Goal: Task Accomplishment & Management: Manage account settings

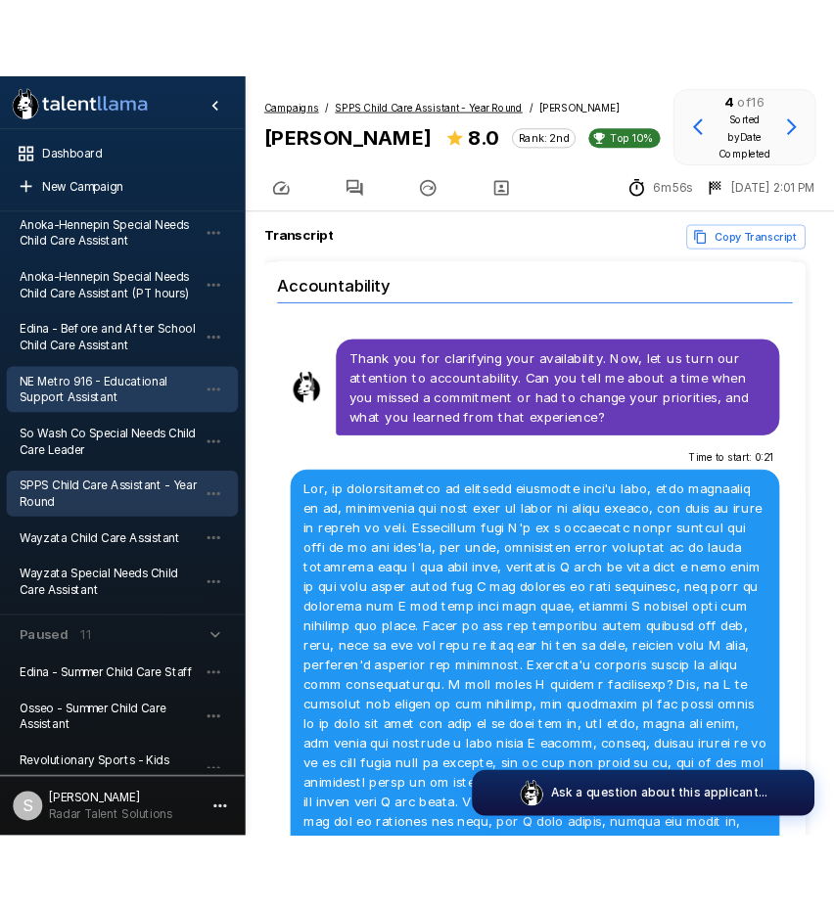
scroll to position [294, 0]
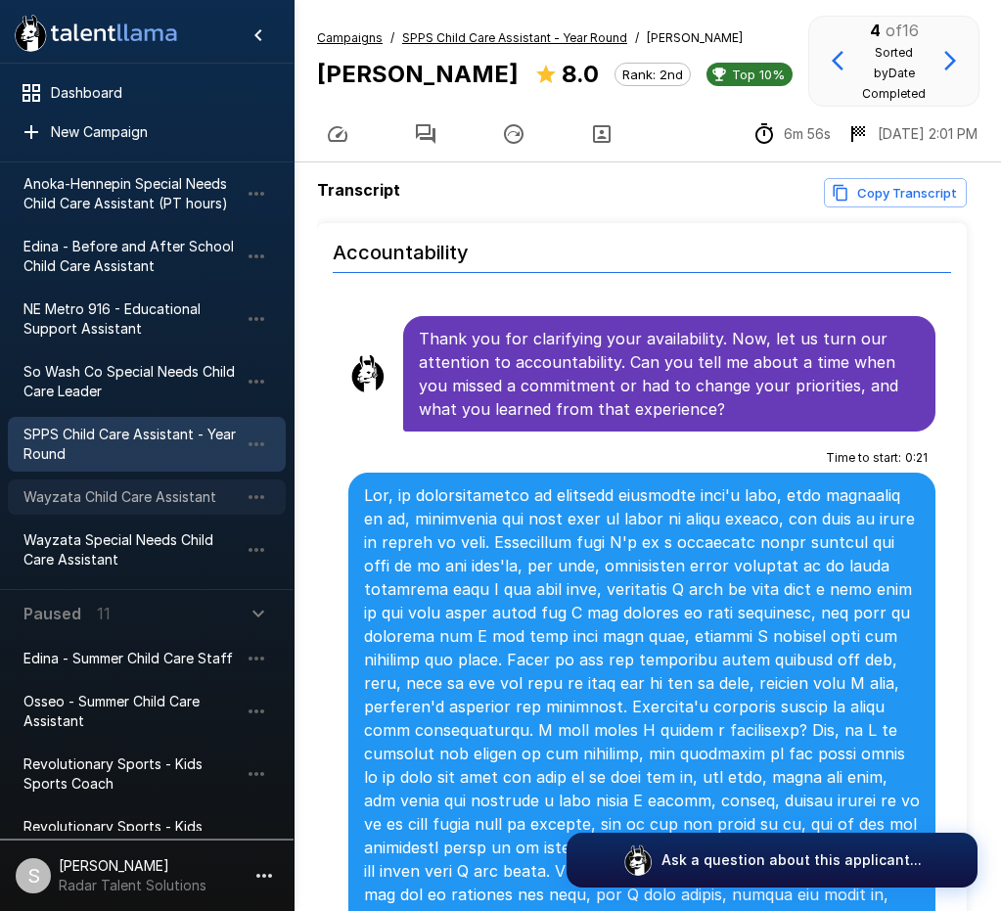
click at [137, 497] on span "Wayzata Child Care Assistant" at bounding box center [130, 497] width 215 height 20
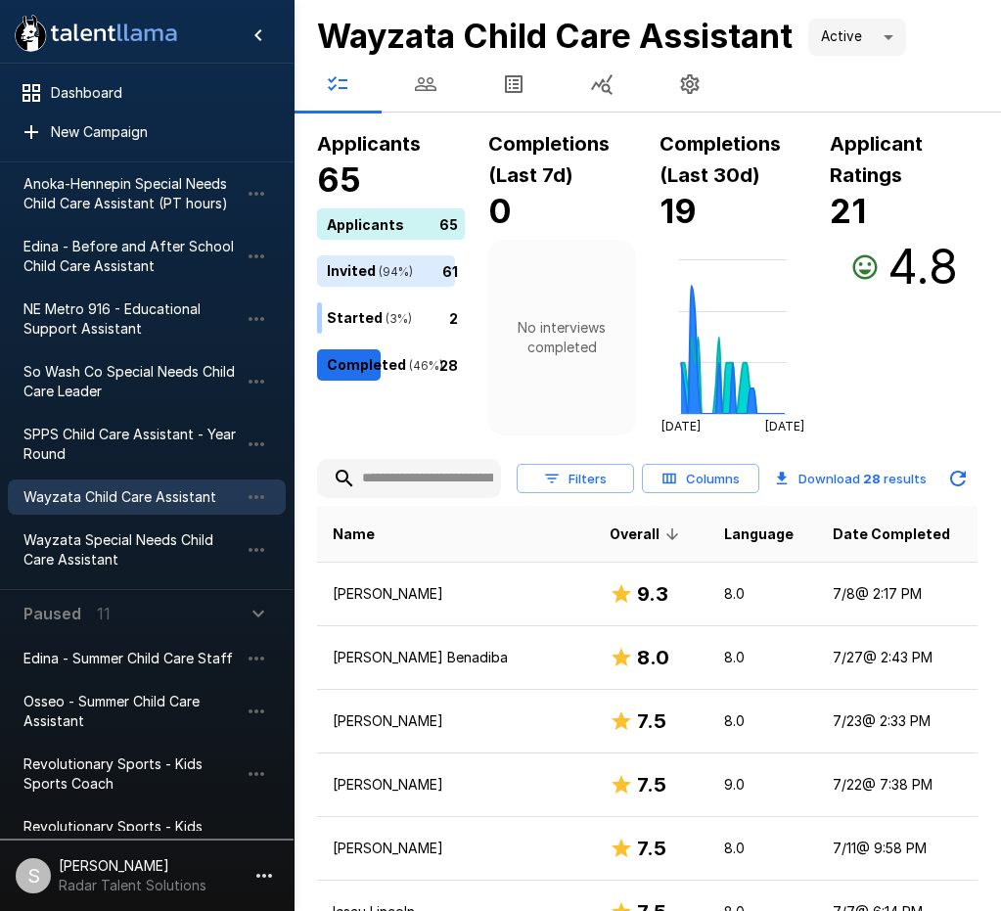
click at [797, 261] on icon "[DATE] [DATE]" at bounding box center [733, 338] width 148 height 196
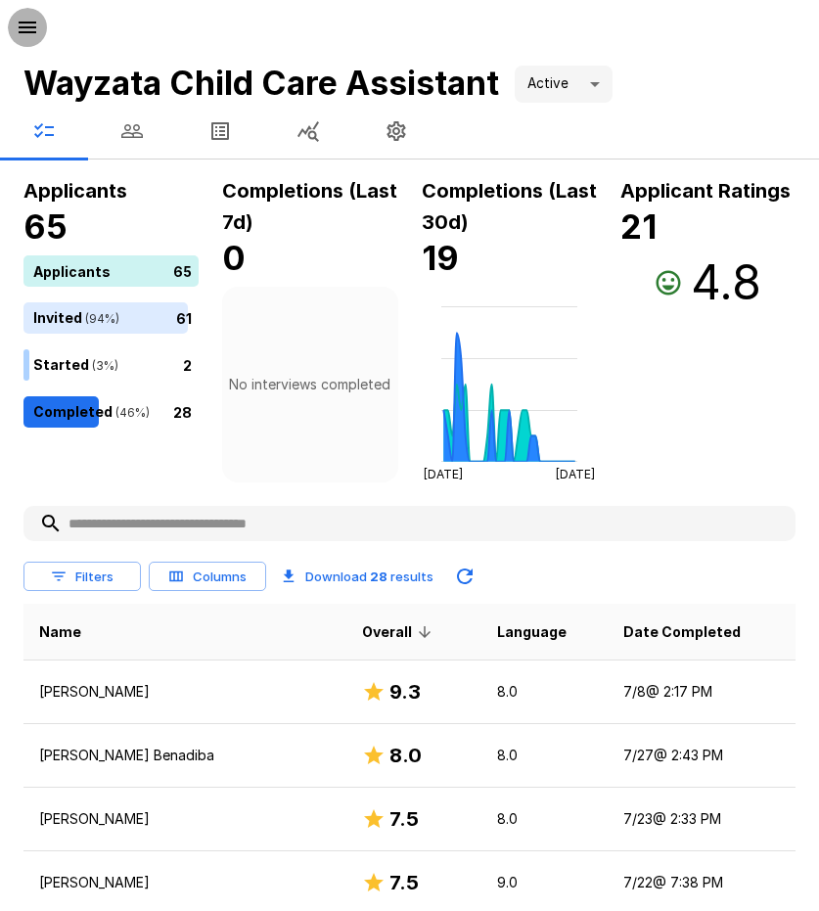
click at [18, 29] on icon "button" at bounding box center [27, 27] width 23 height 23
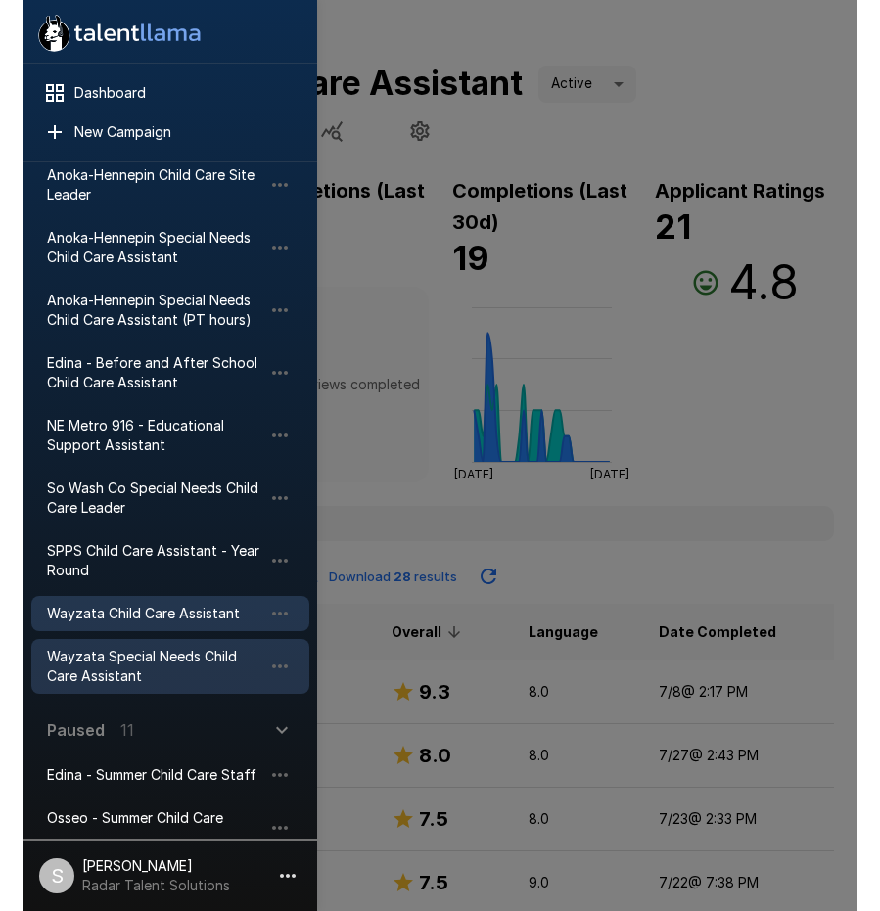
scroll to position [196, 0]
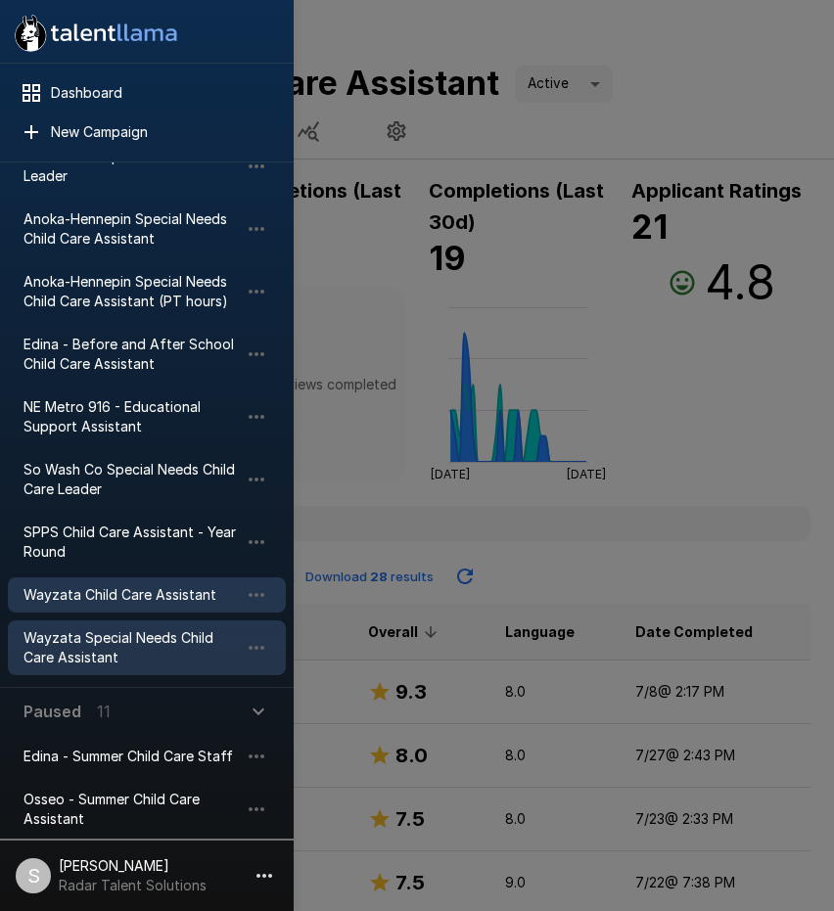
click at [117, 650] on span "Wayzata Special Needs Child Care Assistant" at bounding box center [130, 647] width 215 height 39
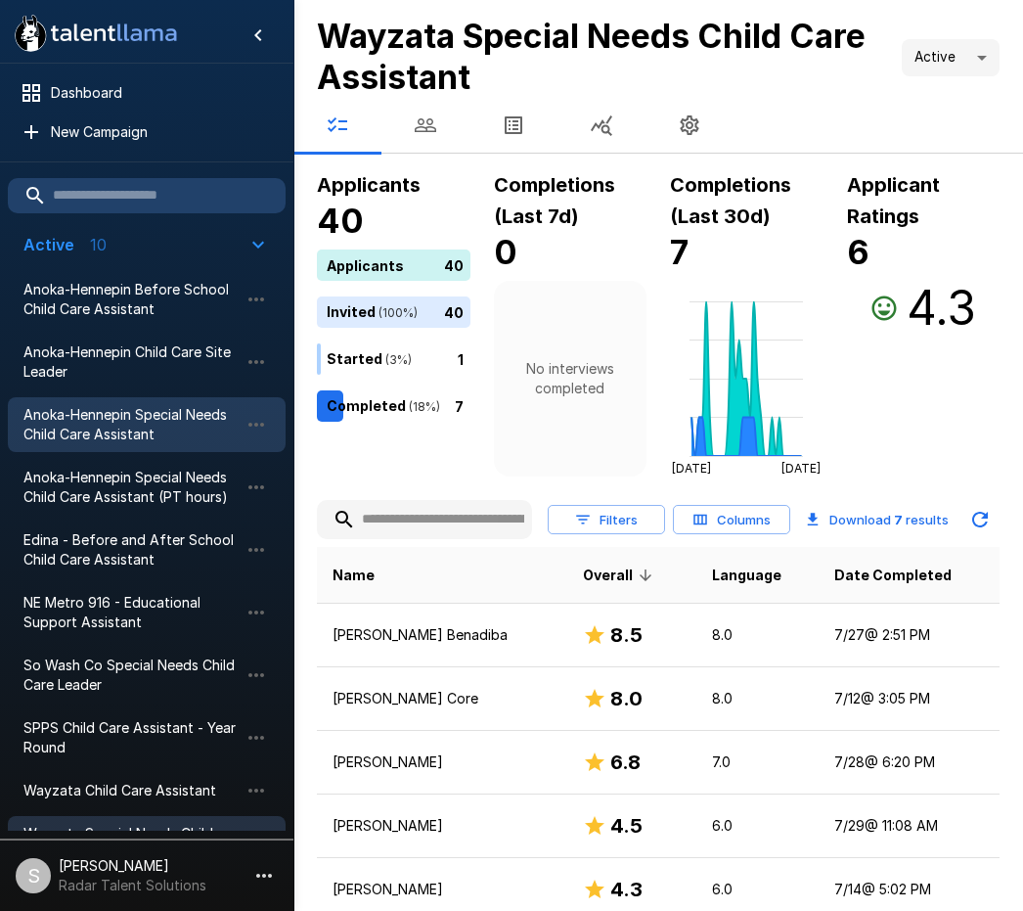
drag, startPoint x: 79, startPoint y: 614, endPoint x: 214, endPoint y: 411, distance: 244.2
click at [79, 613] on span "NE Metro 916 - Educational Support Assistant" at bounding box center [130, 612] width 215 height 39
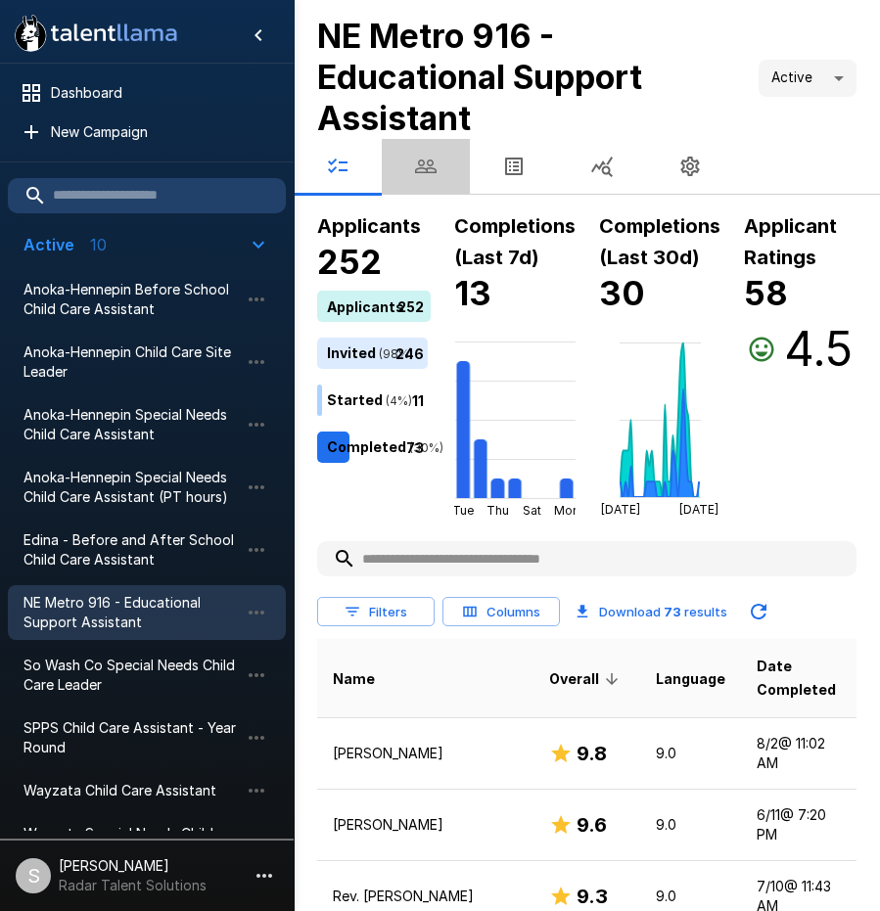
click at [429, 167] on icon "button" at bounding box center [425, 166] width 23 height 23
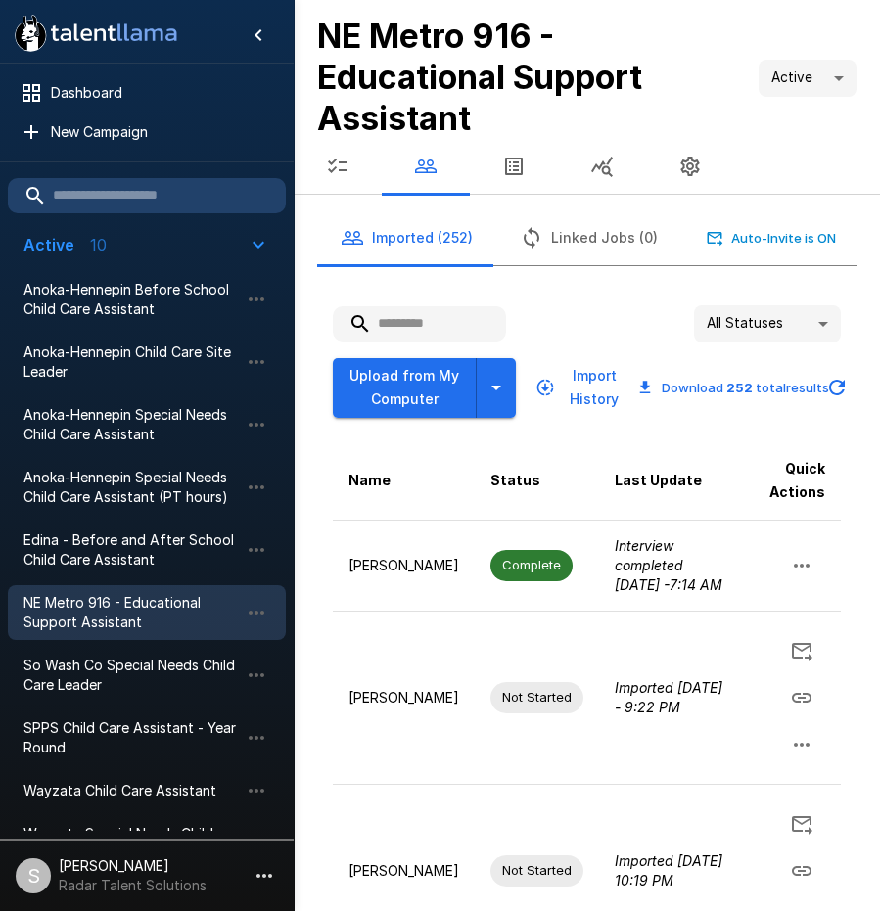
click at [406, 326] on input "text" at bounding box center [419, 323] width 173 height 35
click at [421, 320] on input "text" at bounding box center [419, 323] width 173 height 35
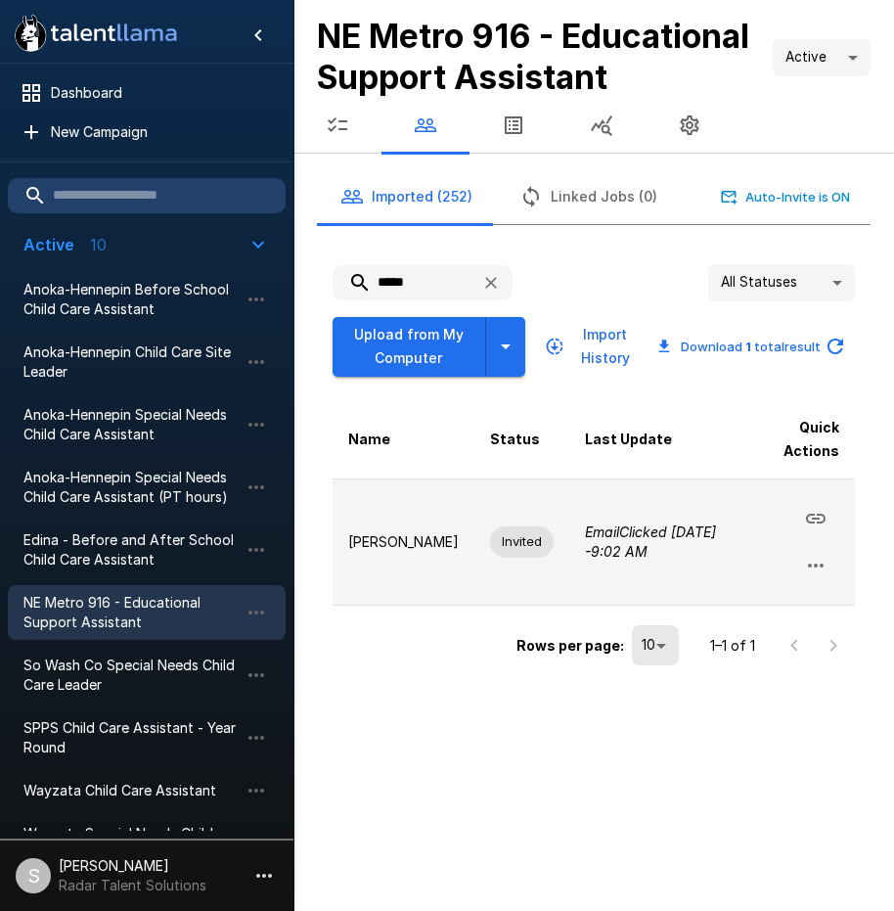
click at [829, 565] on button "button" at bounding box center [815, 565] width 47 height 47
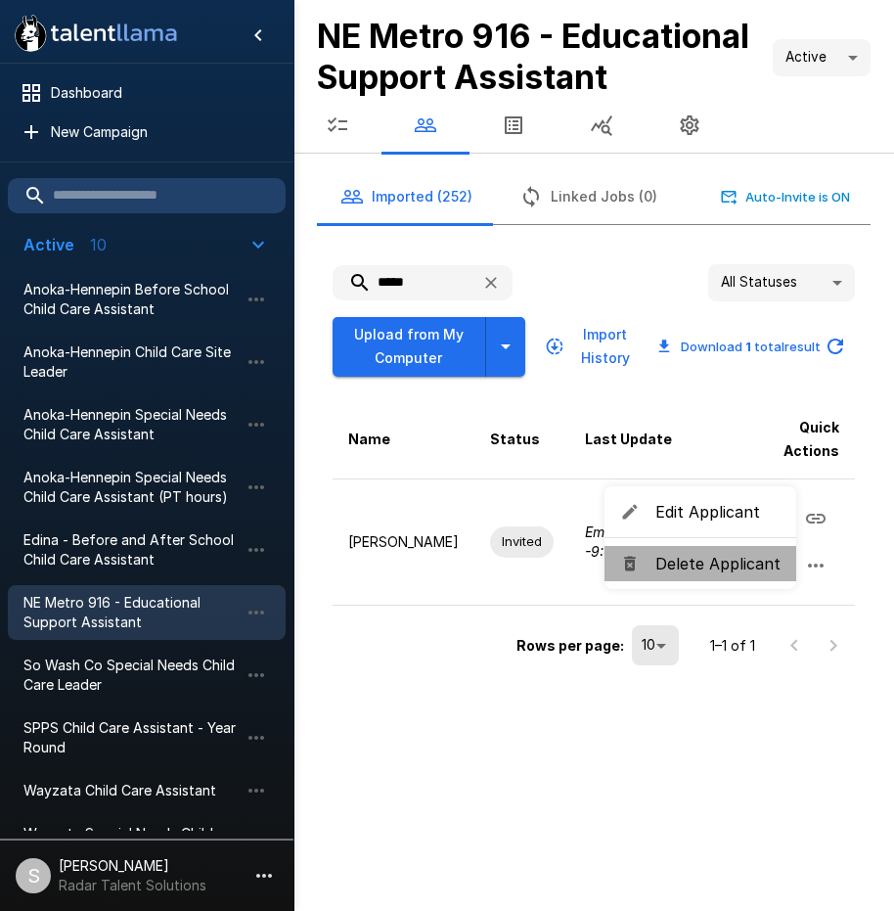
click at [722, 566] on span "Delete Applicant" at bounding box center [717, 563] width 125 height 23
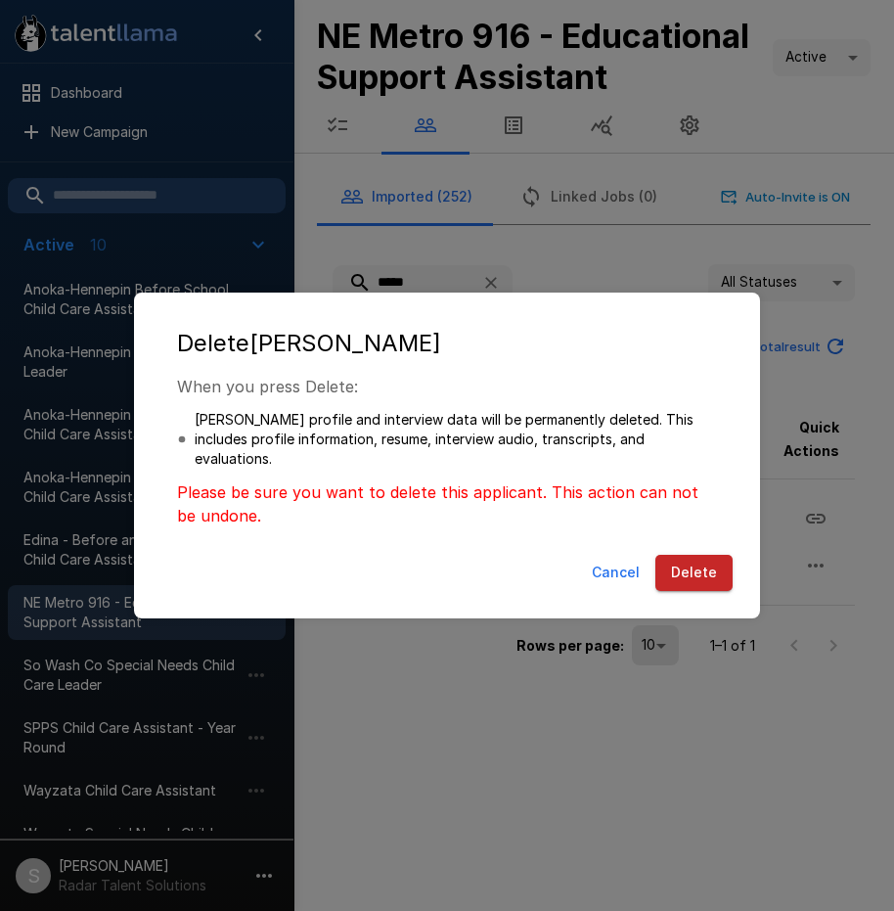
drag, startPoint x: 705, startPoint y: 577, endPoint x: 664, endPoint y: 520, distance: 70.9
click at [704, 576] on button "Delete" at bounding box center [693, 573] width 77 height 36
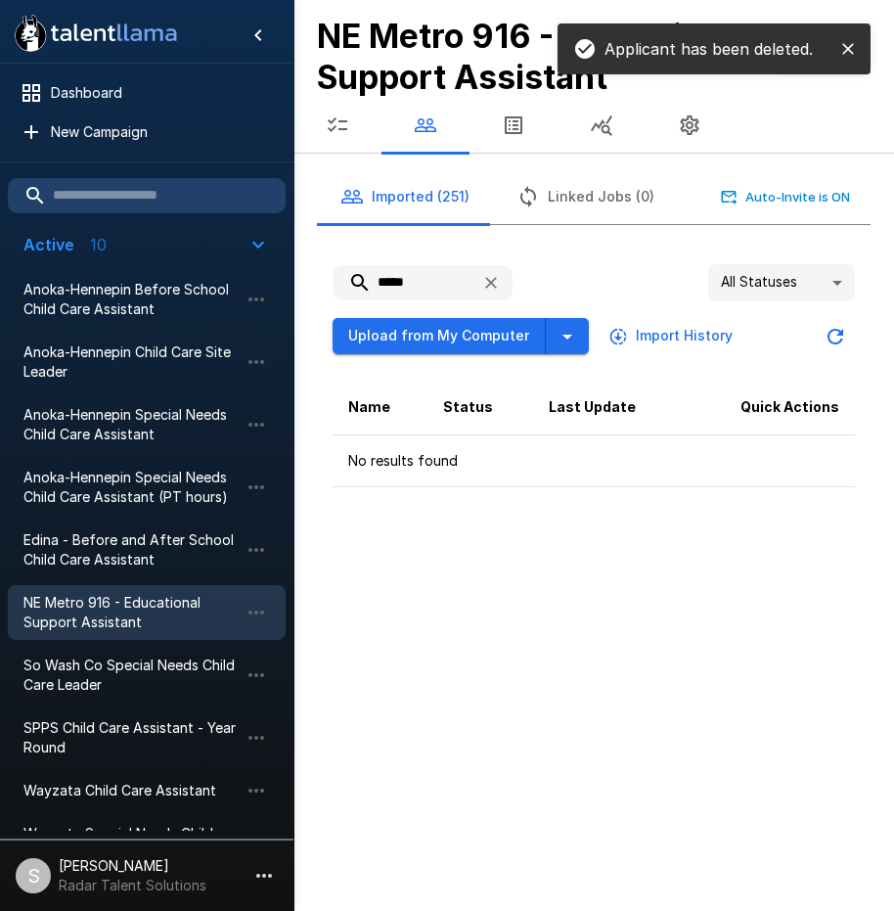
drag, startPoint x: 449, startPoint y: 292, endPoint x: 342, endPoint y: 279, distance: 107.4
click at [335, 285] on input "*****" at bounding box center [399, 282] width 133 height 35
type input "*"
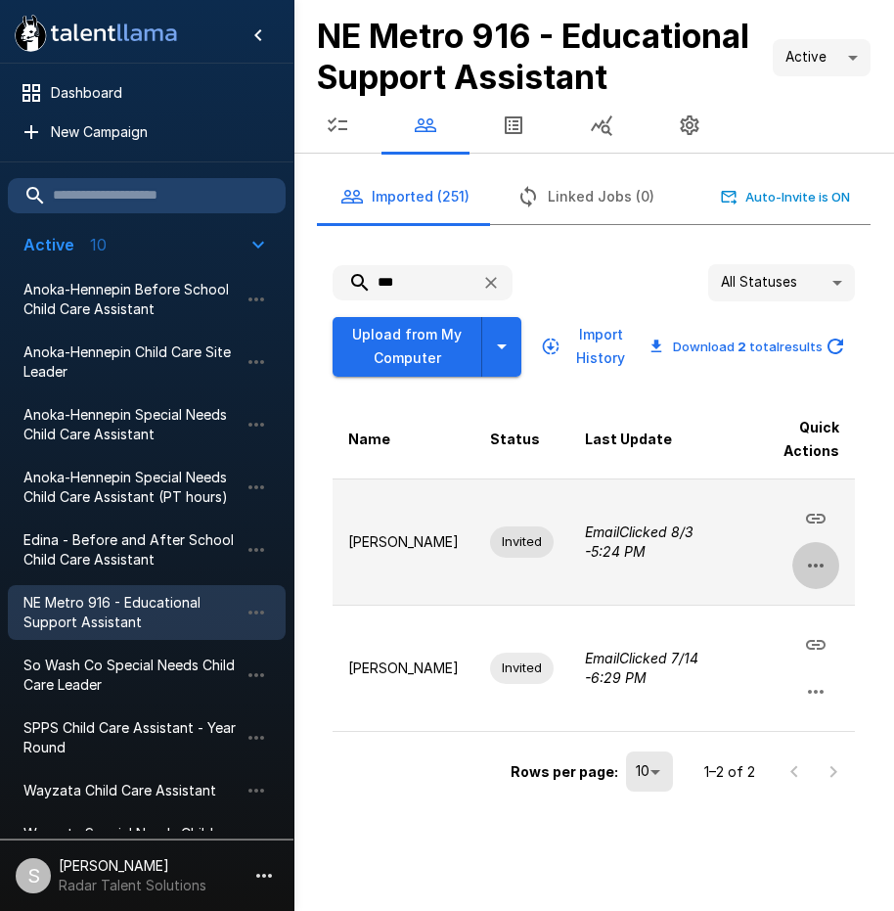
click at [816, 552] on button "button" at bounding box center [815, 565] width 47 height 47
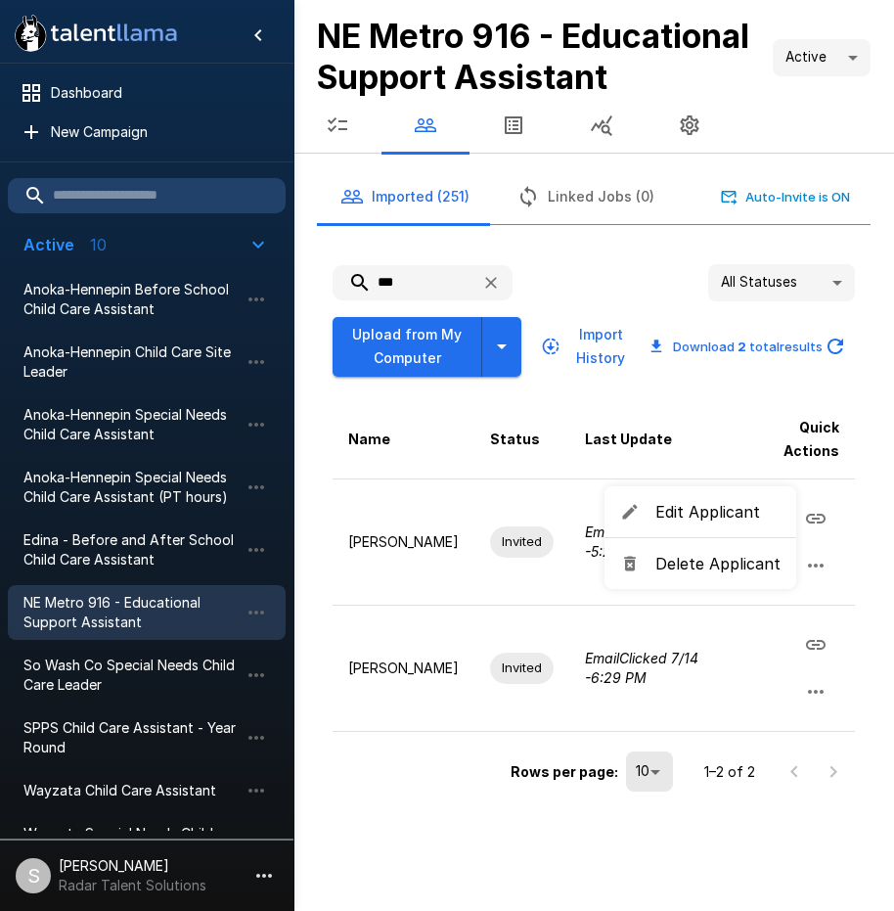
click at [686, 566] on span "Delete Applicant" at bounding box center [717, 563] width 125 height 23
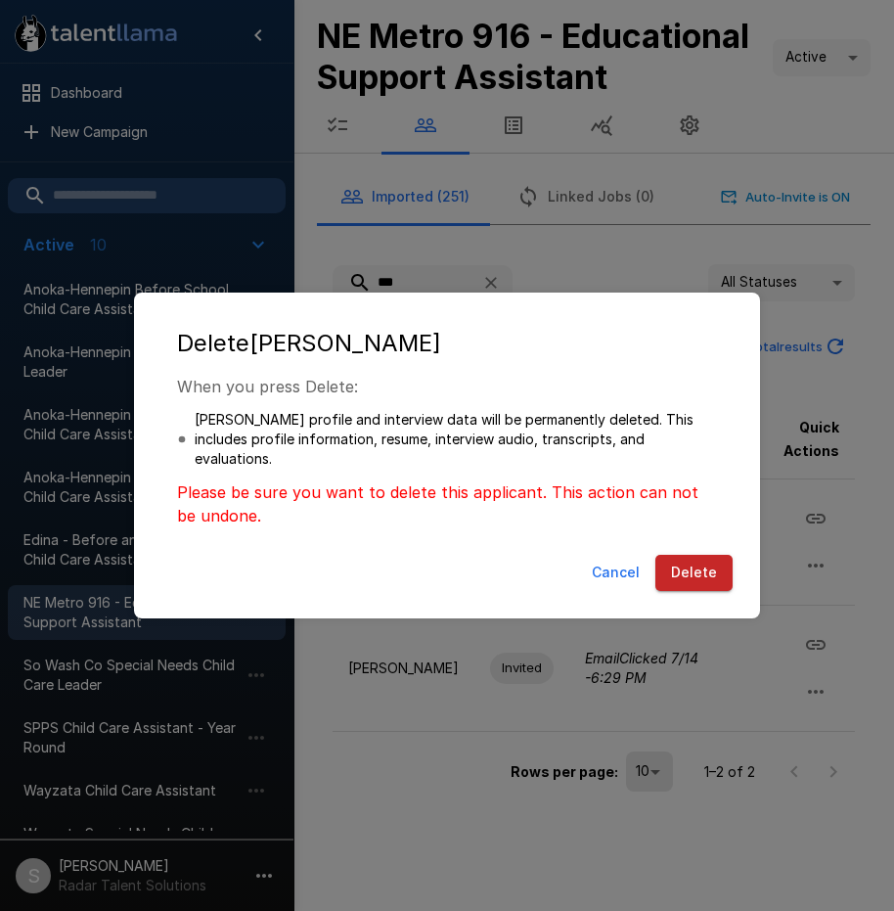
click at [691, 559] on button "Delete" at bounding box center [693, 573] width 77 height 36
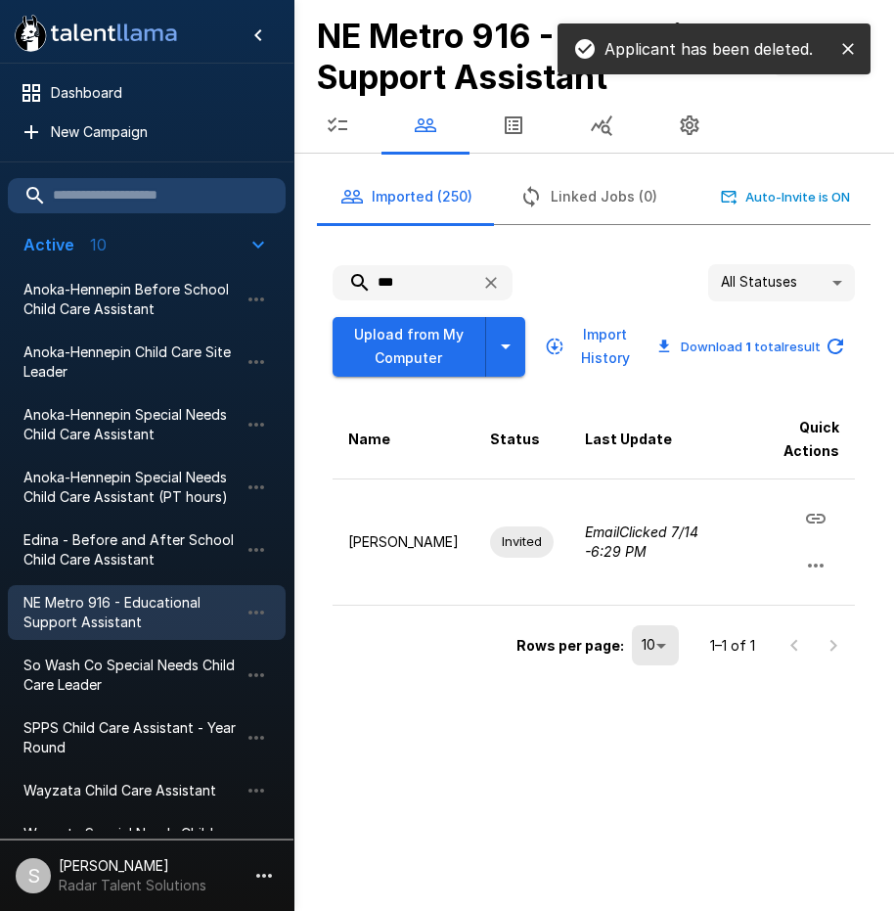
drag, startPoint x: 435, startPoint y: 295, endPoint x: 377, endPoint y: 279, distance: 61.0
click at [361, 287] on input "***" at bounding box center [399, 282] width 133 height 35
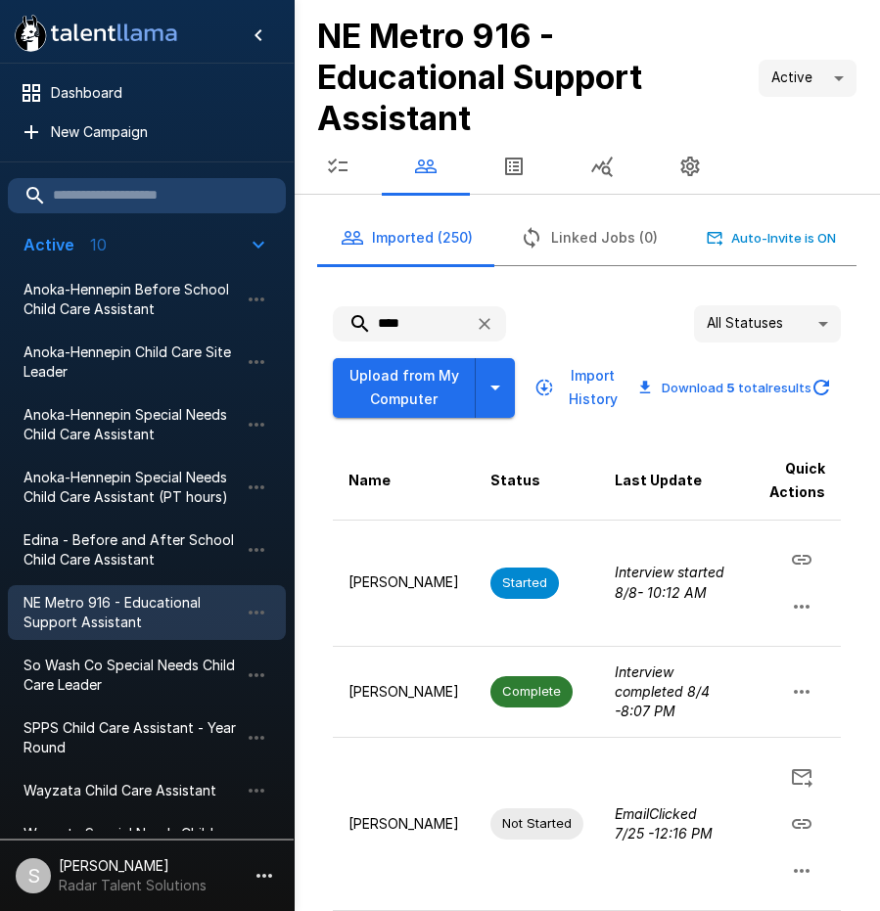
drag, startPoint x: 410, startPoint y: 317, endPoint x: 366, endPoint y: 322, distance: 44.3
click at [366, 322] on input "****" at bounding box center [396, 323] width 126 height 35
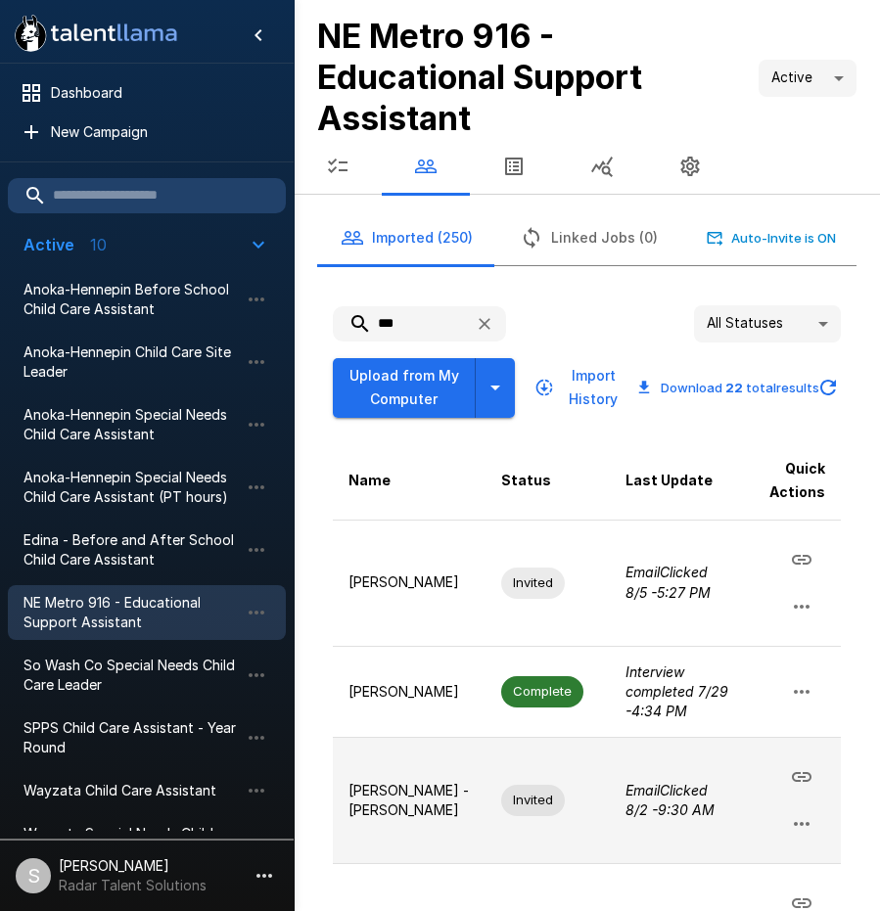
click at [794, 824] on icon "button" at bounding box center [801, 824] width 16 height 4
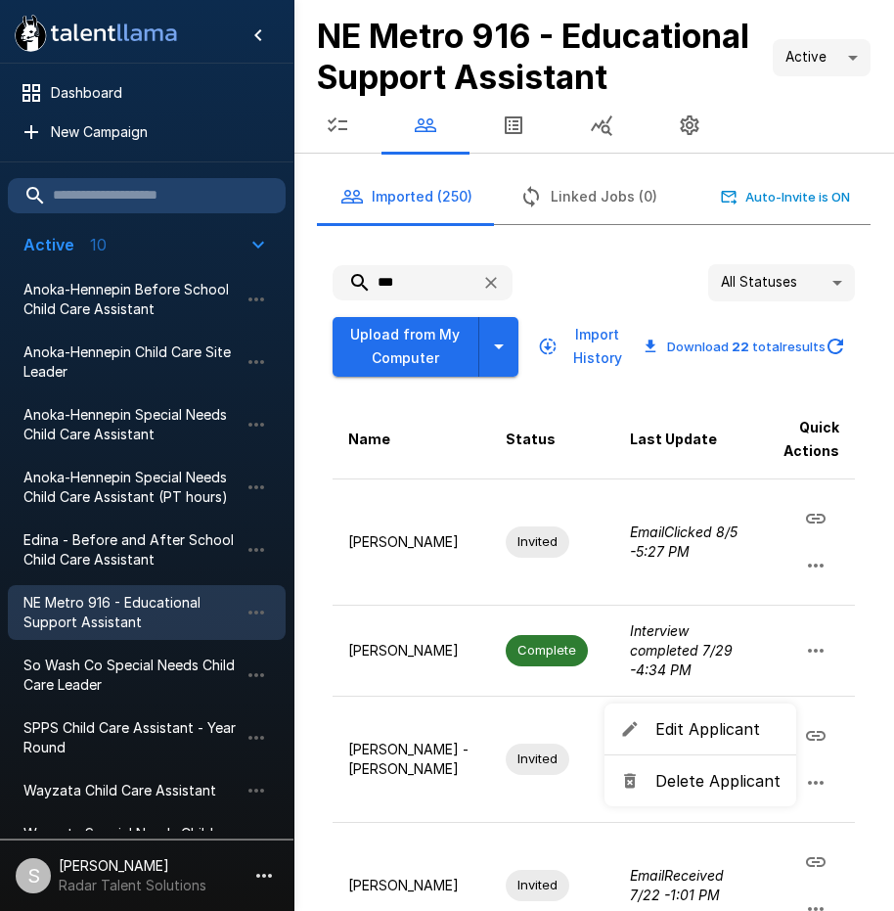
click at [738, 785] on span "Delete Applicant" at bounding box center [717, 780] width 125 height 23
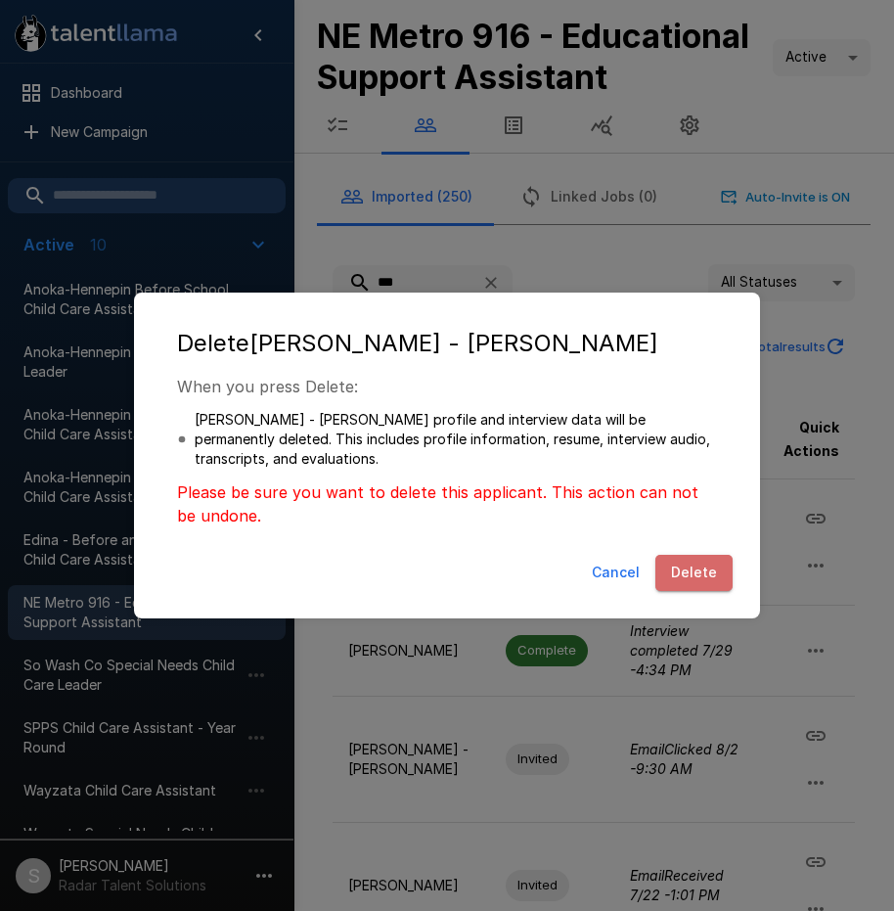
click at [703, 580] on button "Delete" at bounding box center [693, 573] width 77 height 36
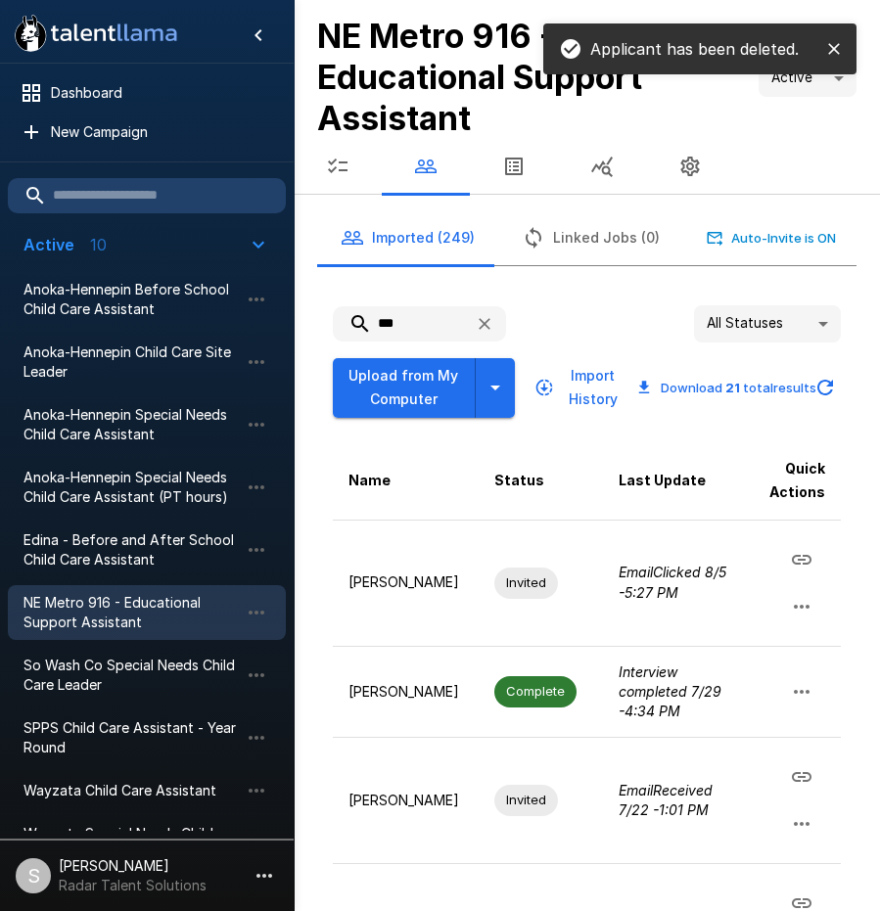
drag, startPoint x: 394, startPoint y: 322, endPoint x: 370, endPoint y: 324, distance: 24.5
click at [370, 324] on input "***" at bounding box center [396, 323] width 126 height 35
type input "*"
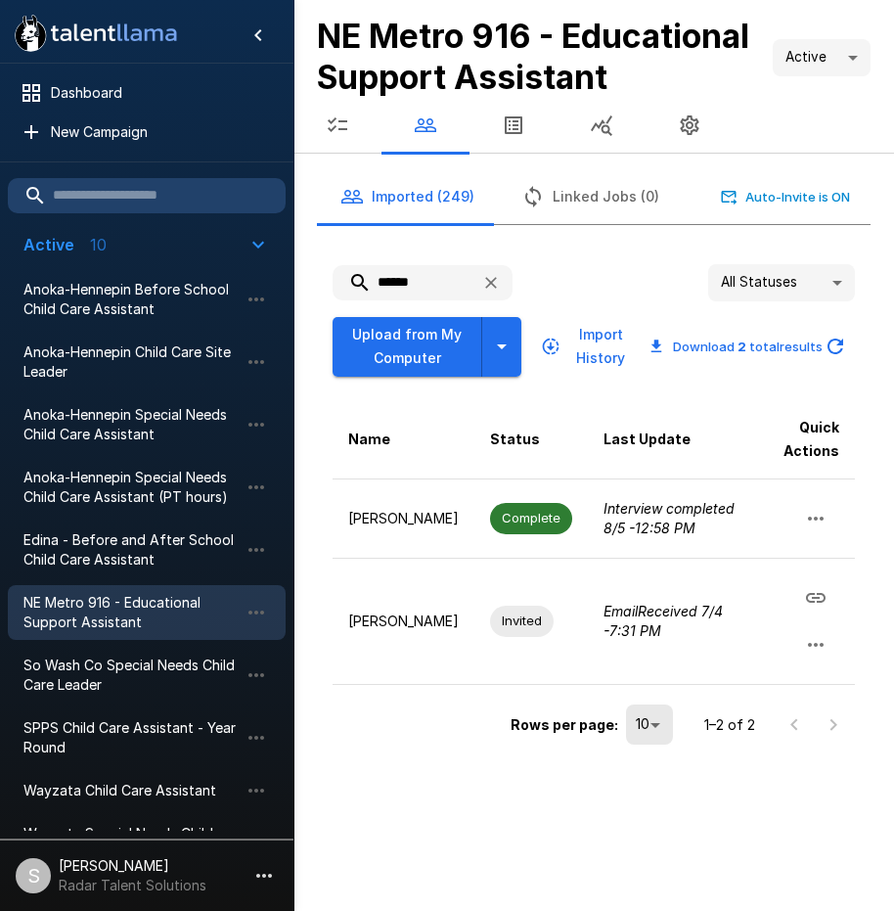
type input "******"
click at [335, 111] on button "button" at bounding box center [338, 125] width 88 height 55
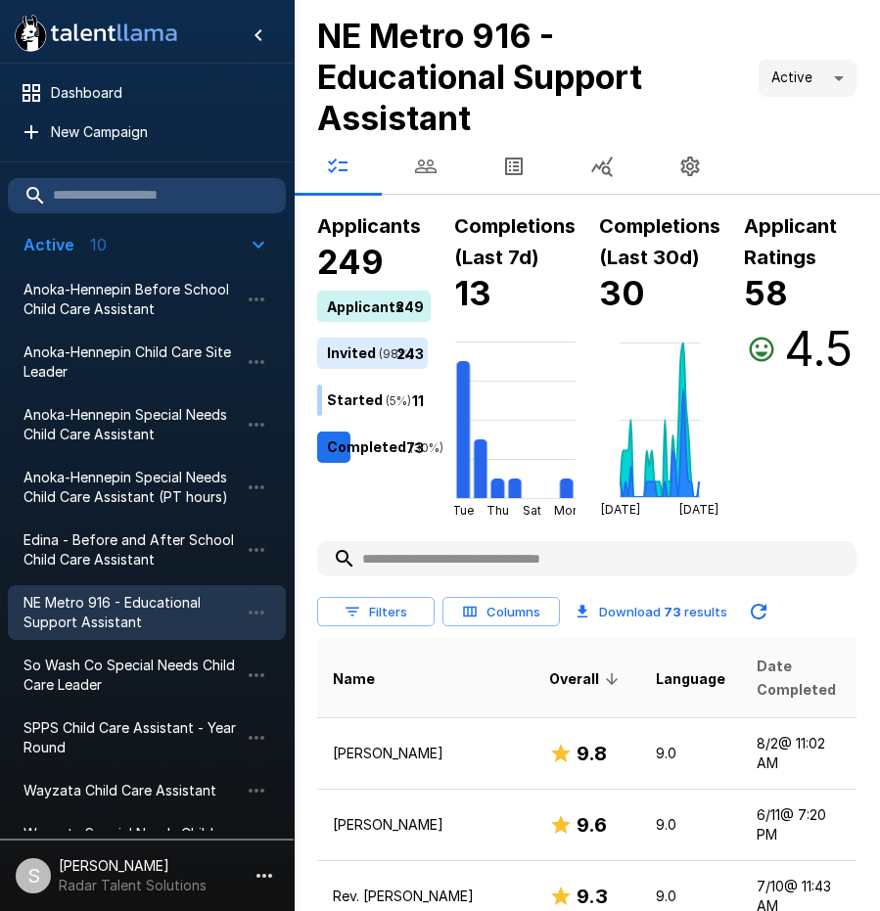
click at [756, 655] on span "Date Completed" at bounding box center [798, 678] width 85 height 47
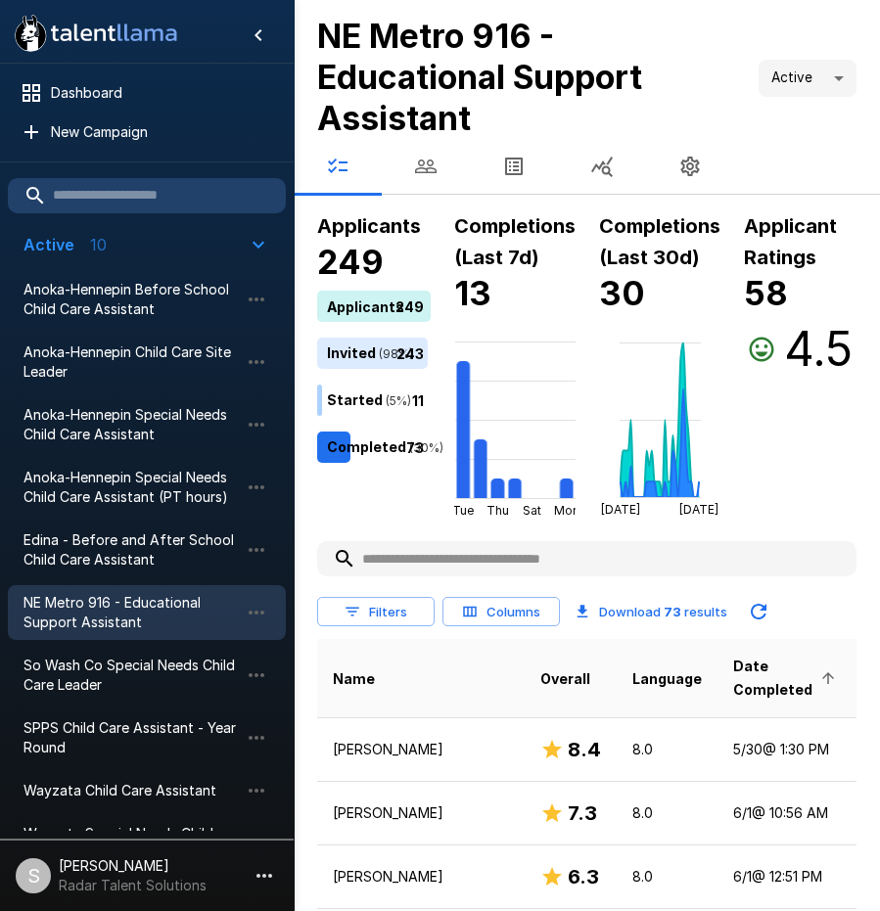
click at [752, 655] on span "Date Completed" at bounding box center [787, 678] width 108 height 47
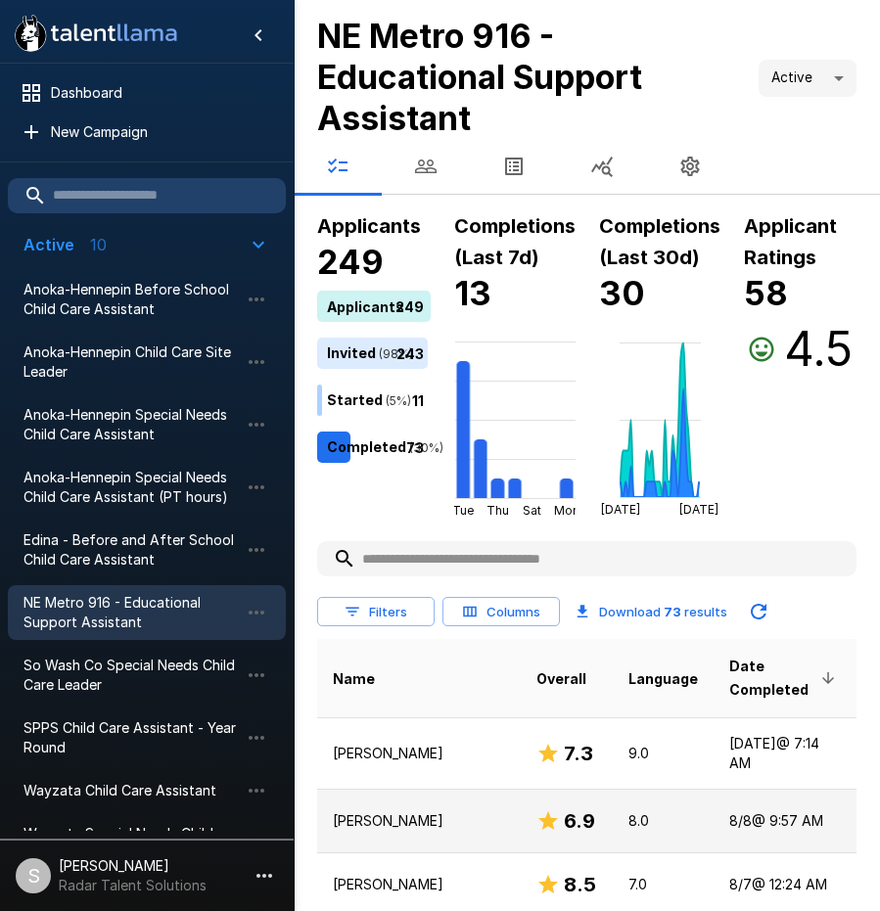
click at [392, 811] on p "[PERSON_NAME]" at bounding box center [419, 821] width 172 height 20
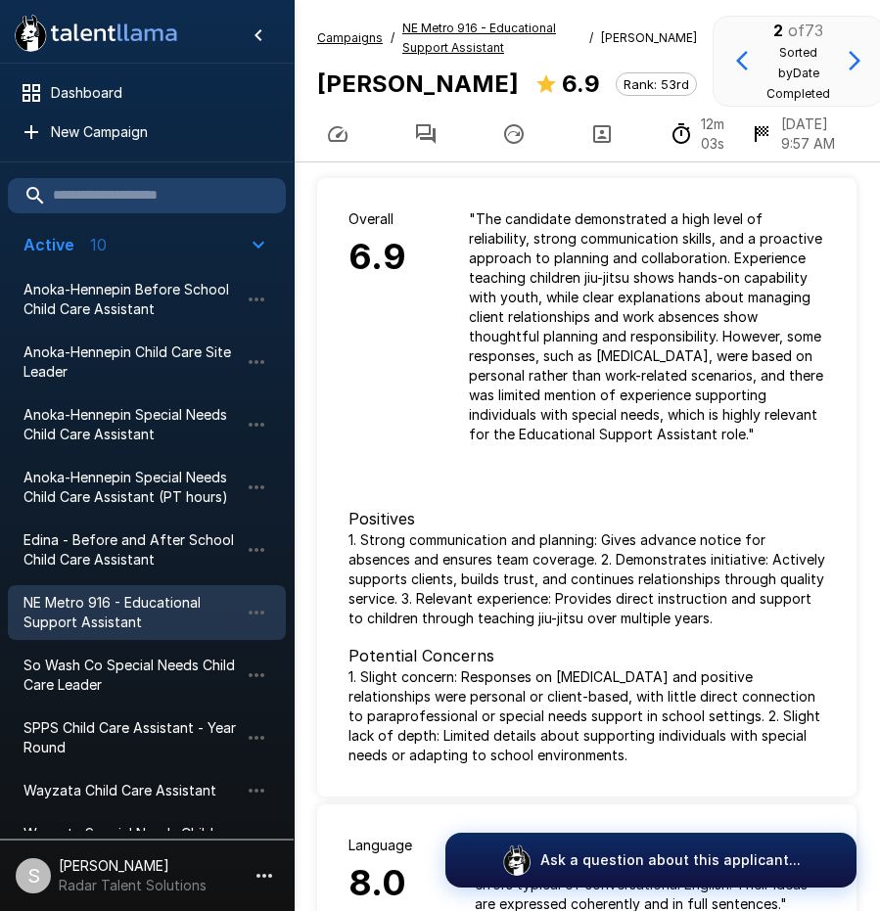
click at [436, 126] on icon "button" at bounding box center [425, 133] width 23 height 23
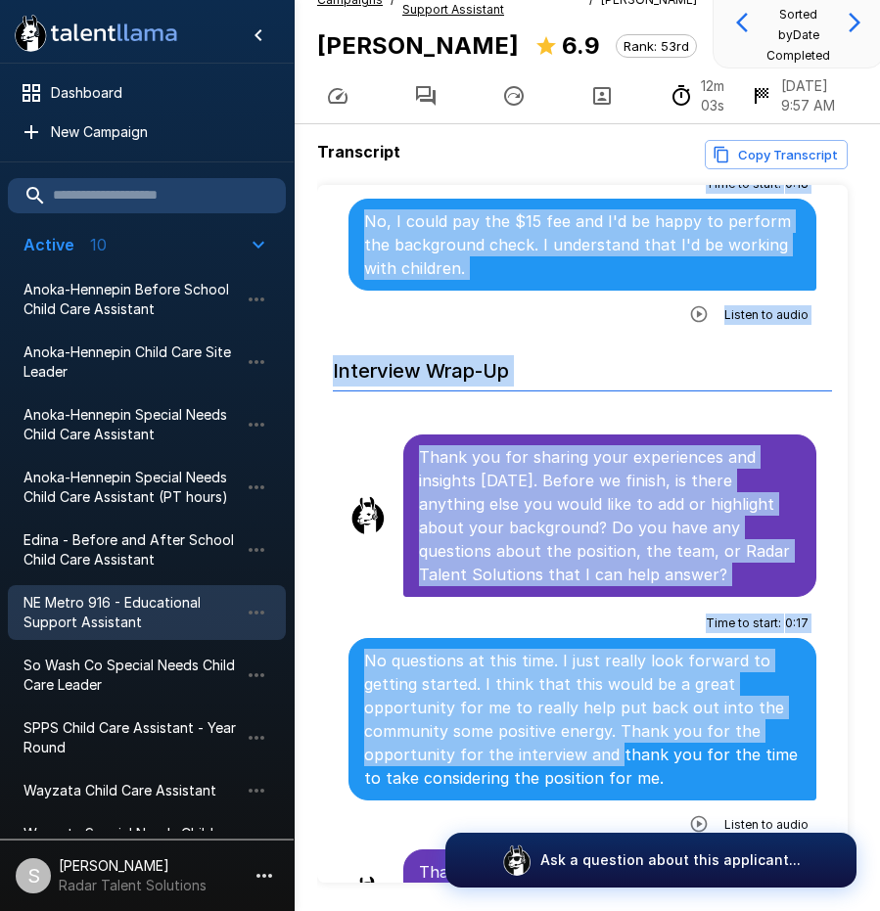
scroll to position [98, 0]
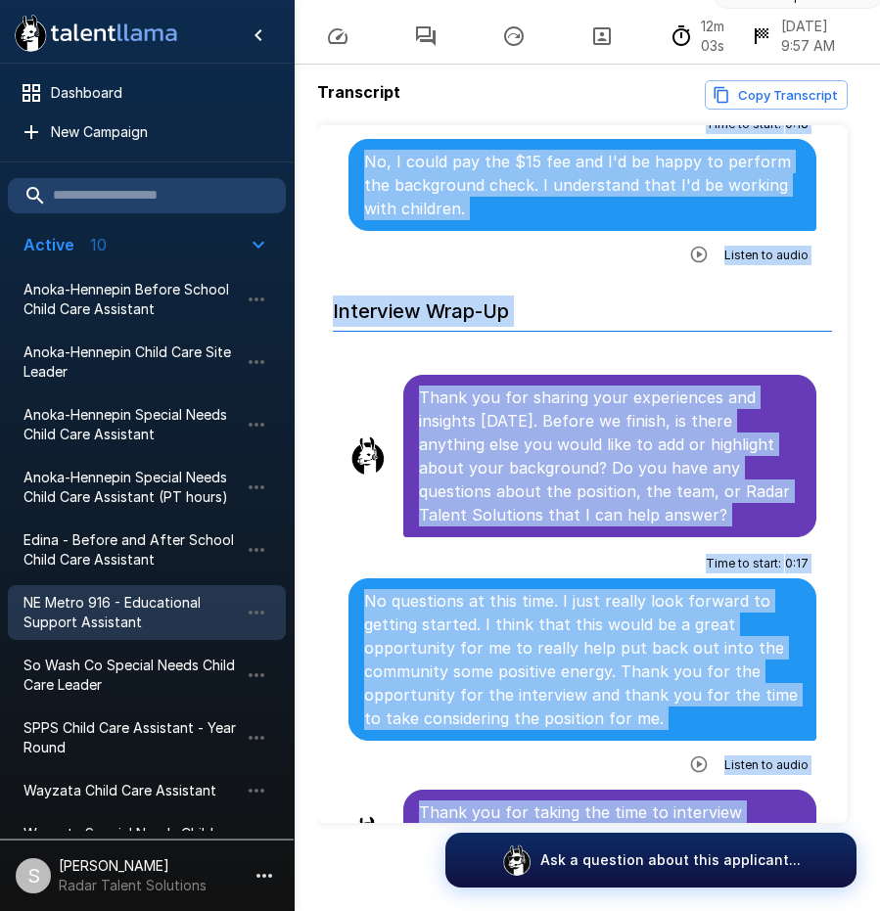
drag, startPoint x: 422, startPoint y: 346, endPoint x: 722, endPoint y: 790, distance: 535.4
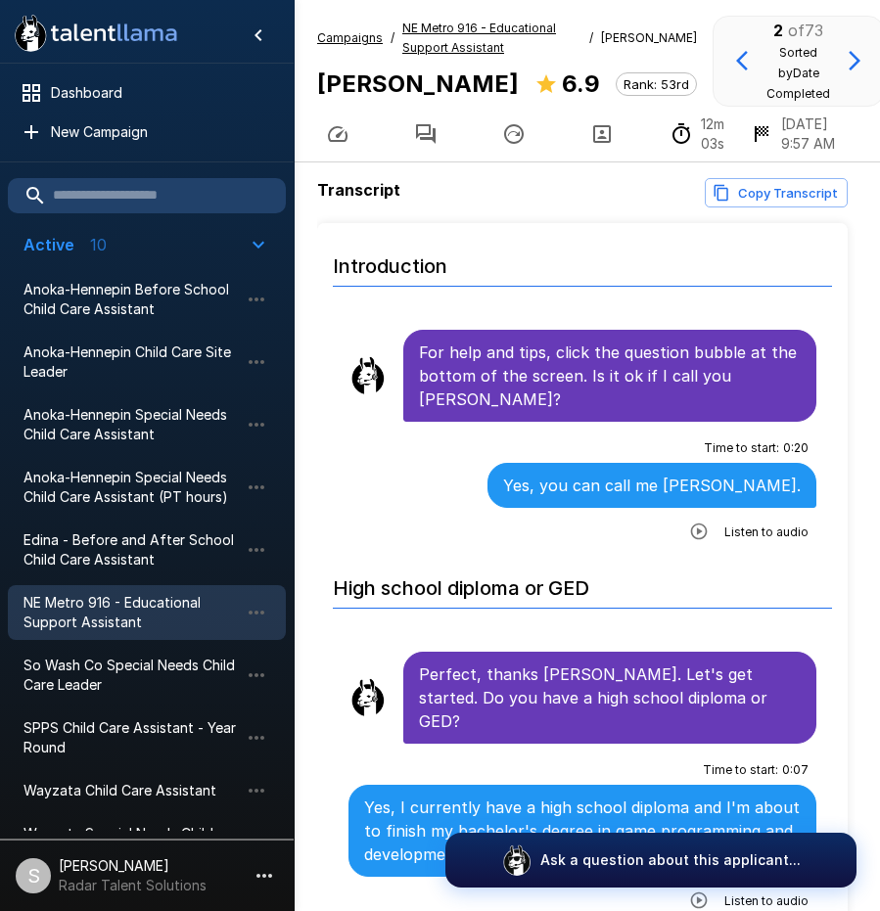
click at [456, 9] on div "Campaigns / NE Metro 916 - Educational Support Assistant / [PERSON_NAME] [PERSO…" at bounding box center [587, 81] width 586 height 162
click at [444, 21] on u "NE Metro 916 - Educational Support Assistant" at bounding box center [479, 38] width 154 height 34
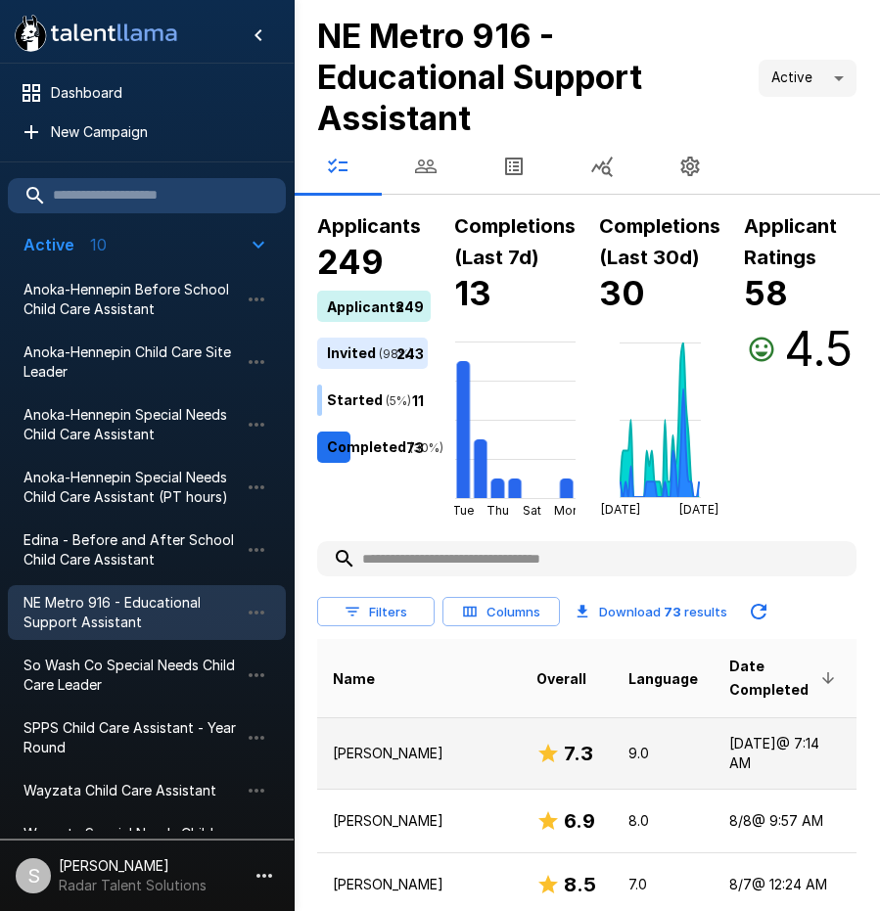
click at [365, 744] on p "[PERSON_NAME]" at bounding box center [419, 754] width 172 height 20
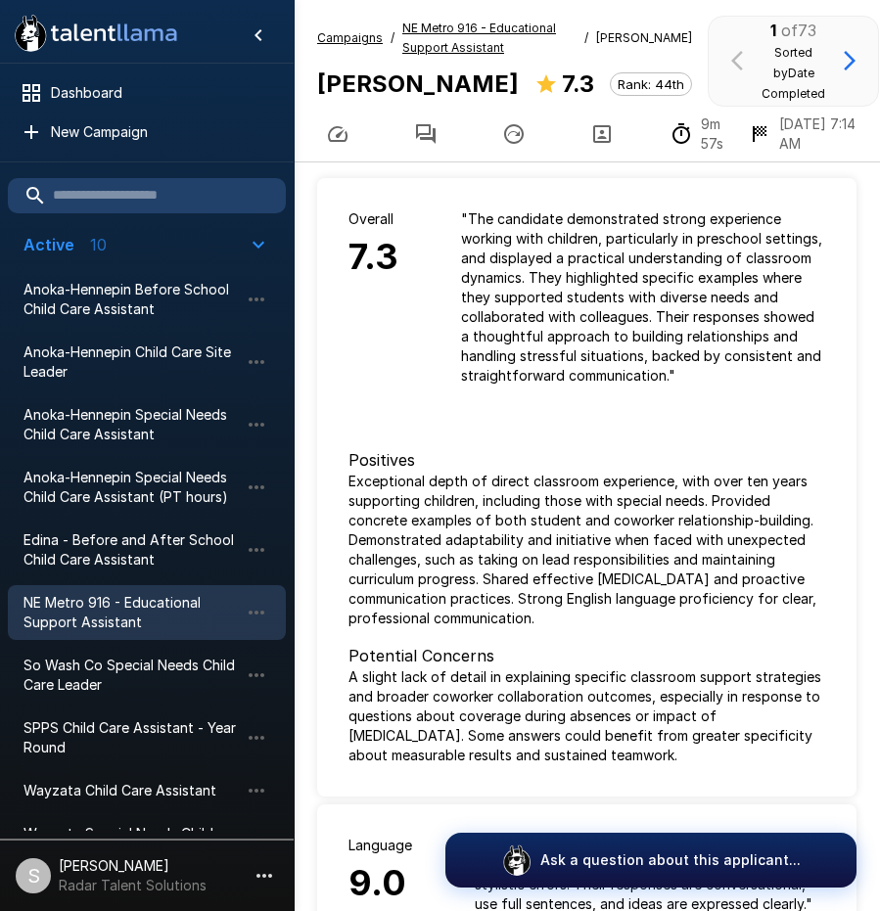
click at [426, 125] on icon "button" at bounding box center [425, 133] width 23 height 23
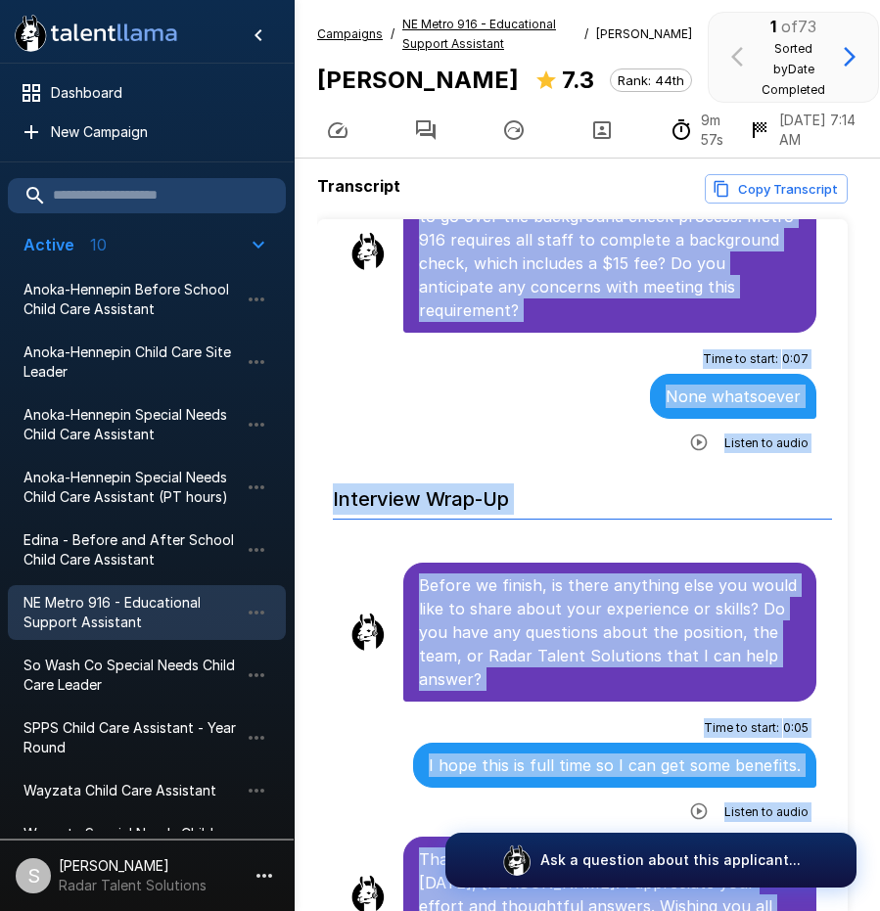
scroll to position [98, 0]
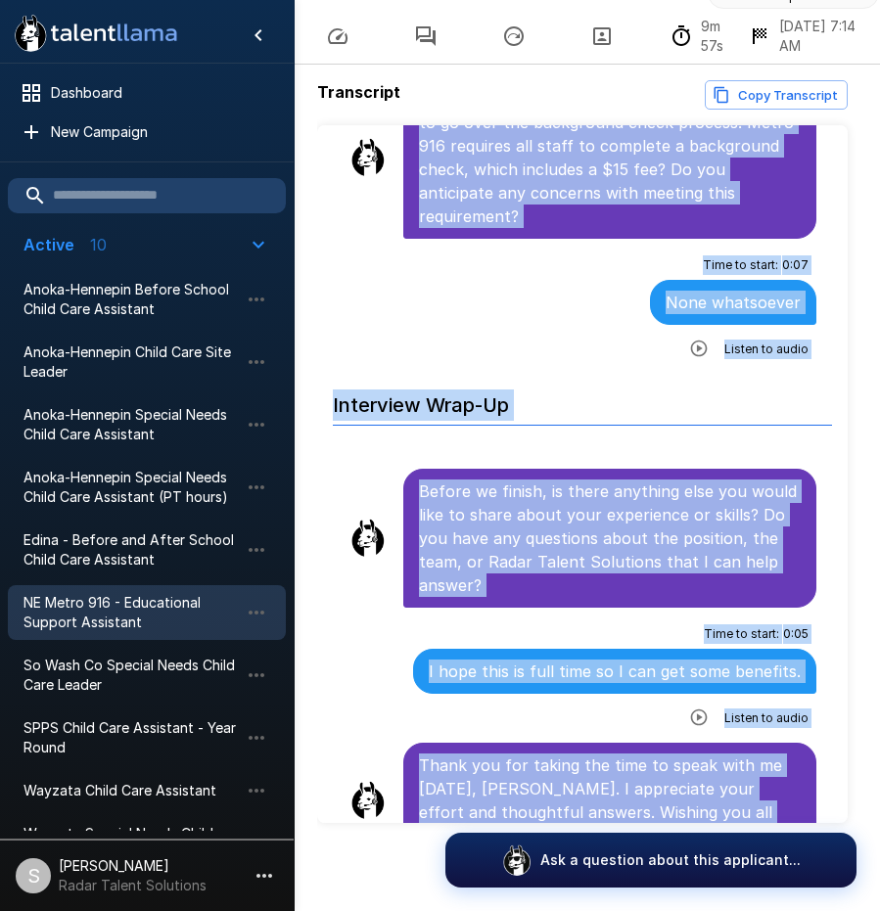
drag, startPoint x: 418, startPoint y: 344, endPoint x: 684, endPoint y: 797, distance: 525.4
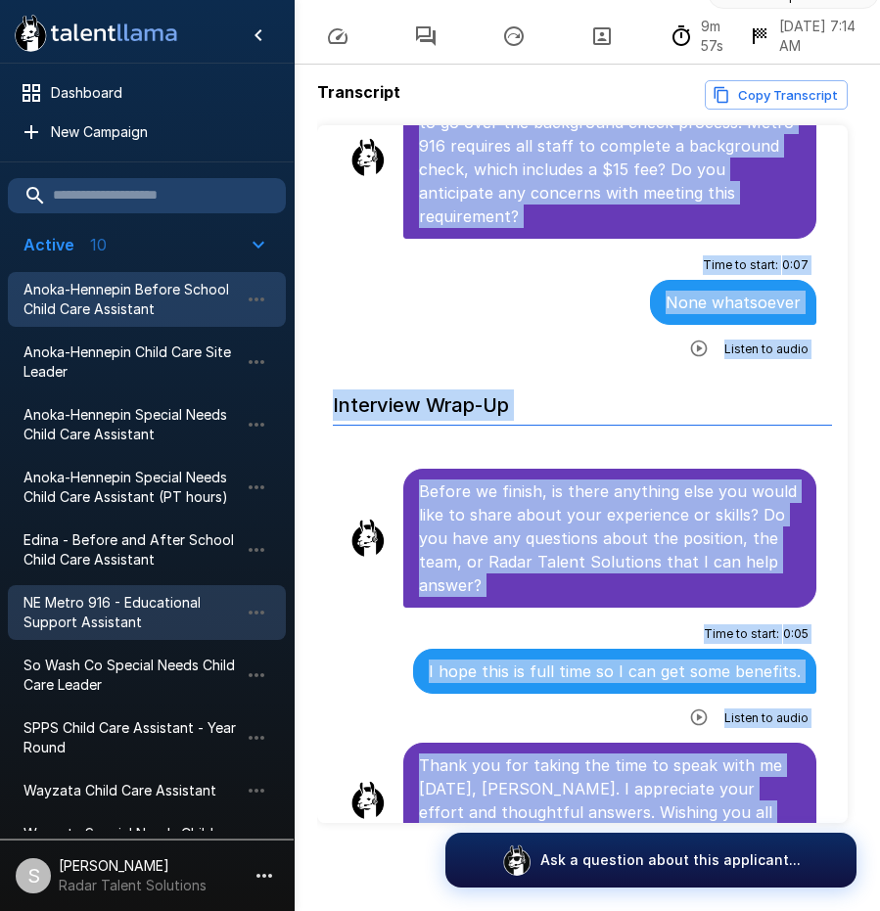
click at [95, 304] on span "Anoka-Hennepin Before School Child Care Assistant" at bounding box center [130, 299] width 215 height 39
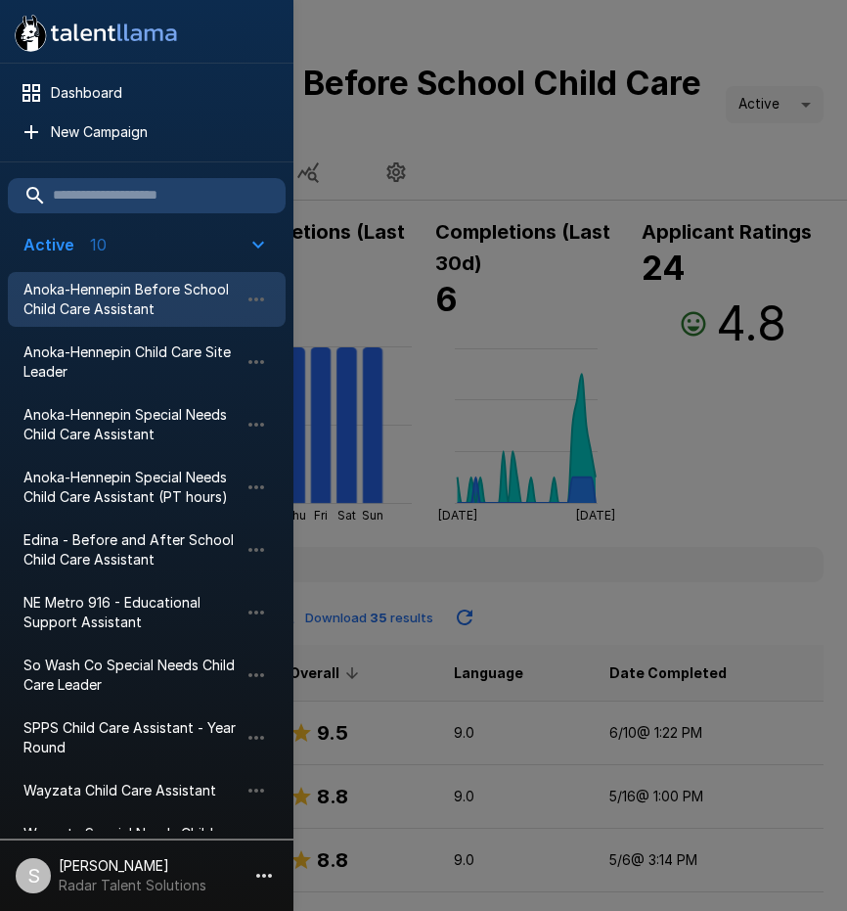
click at [806, 441] on div at bounding box center [423, 455] width 847 height 911
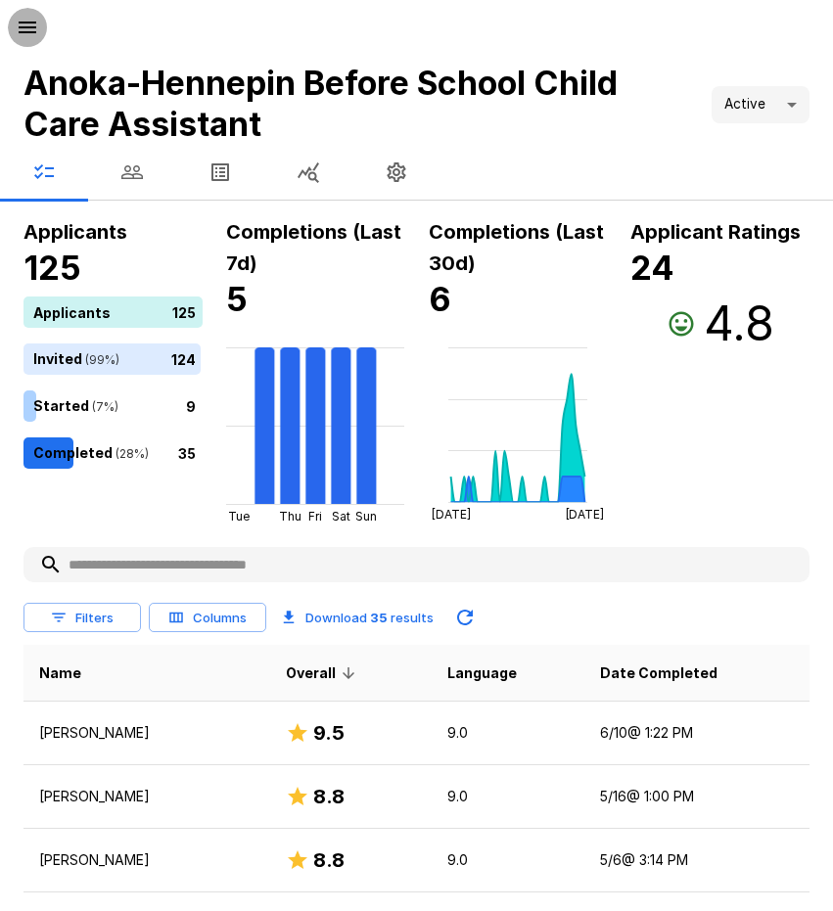
click at [23, 28] on icon "button" at bounding box center [28, 28] width 18 height 12
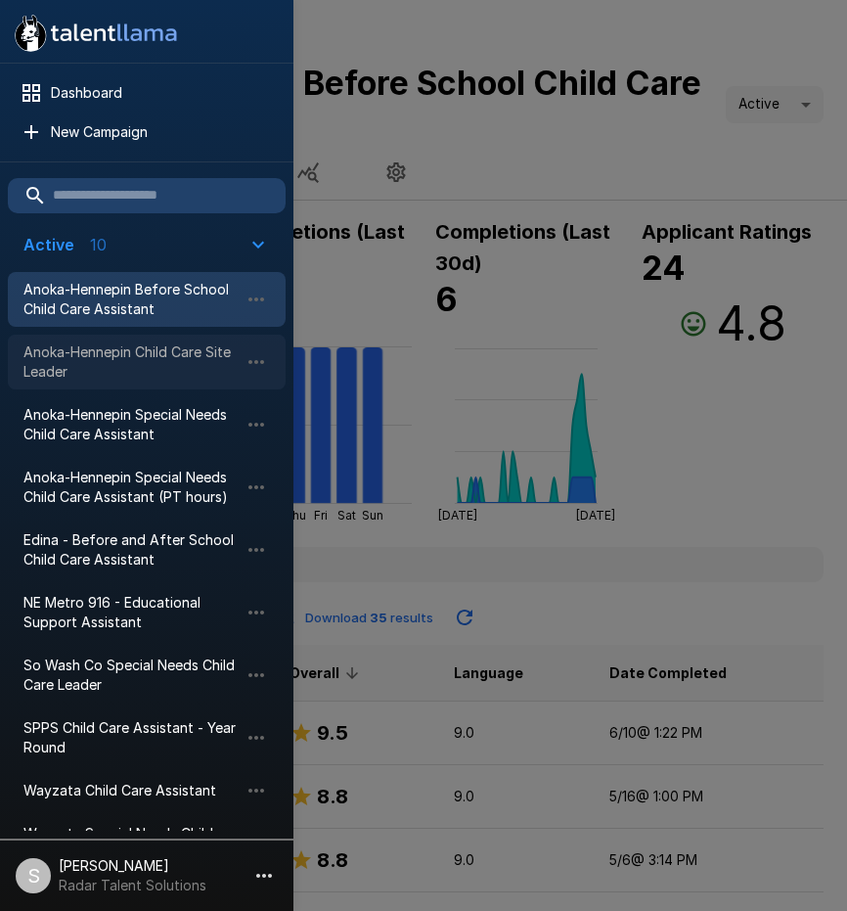
click at [95, 363] on span "Anoka-Hennepin Child Care Site Leader" at bounding box center [130, 361] width 215 height 39
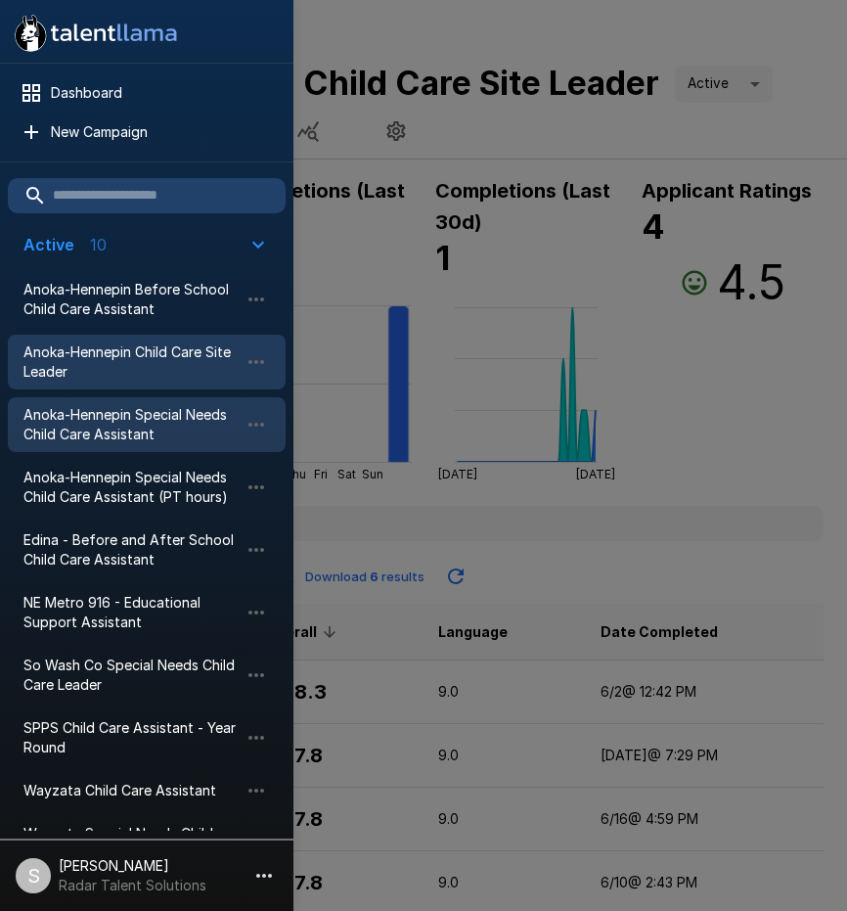
click at [138, 430] on span "Anoka-Hennepin Special Needs Child Care Assistant" at bounding box center [130, 424] width 215 height 39
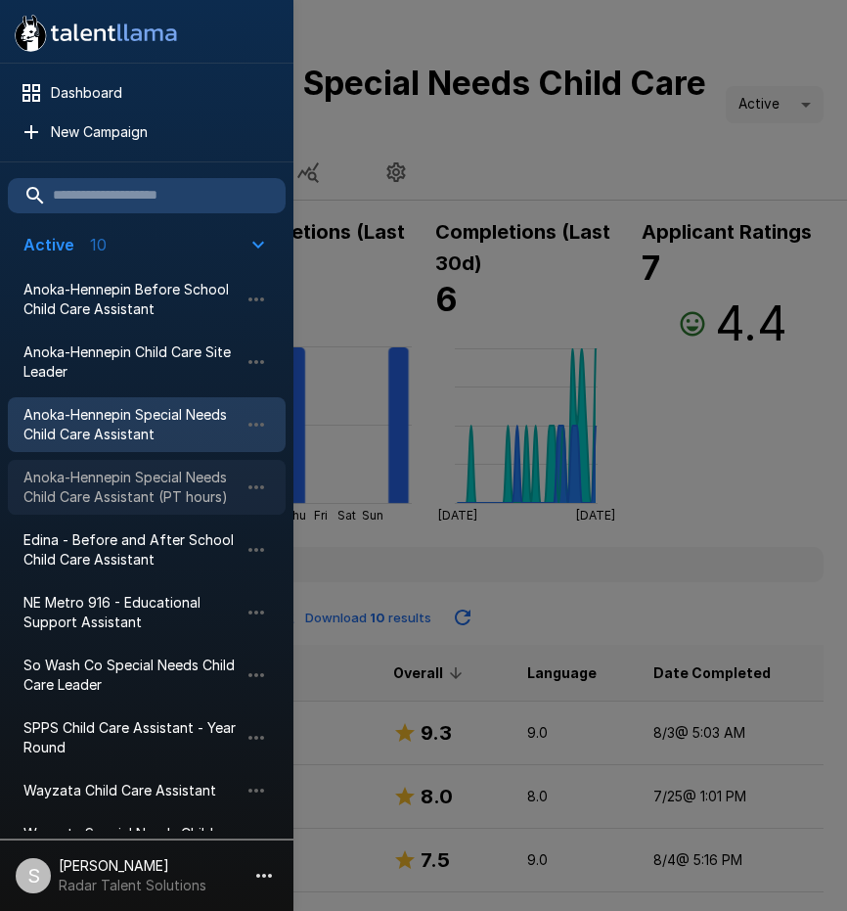
click at [85, 477] on span "Anoka-Hennepin Special Needs Child Care Assistant (PT hours)" at bounding box center [130, 487] width 215 height 39
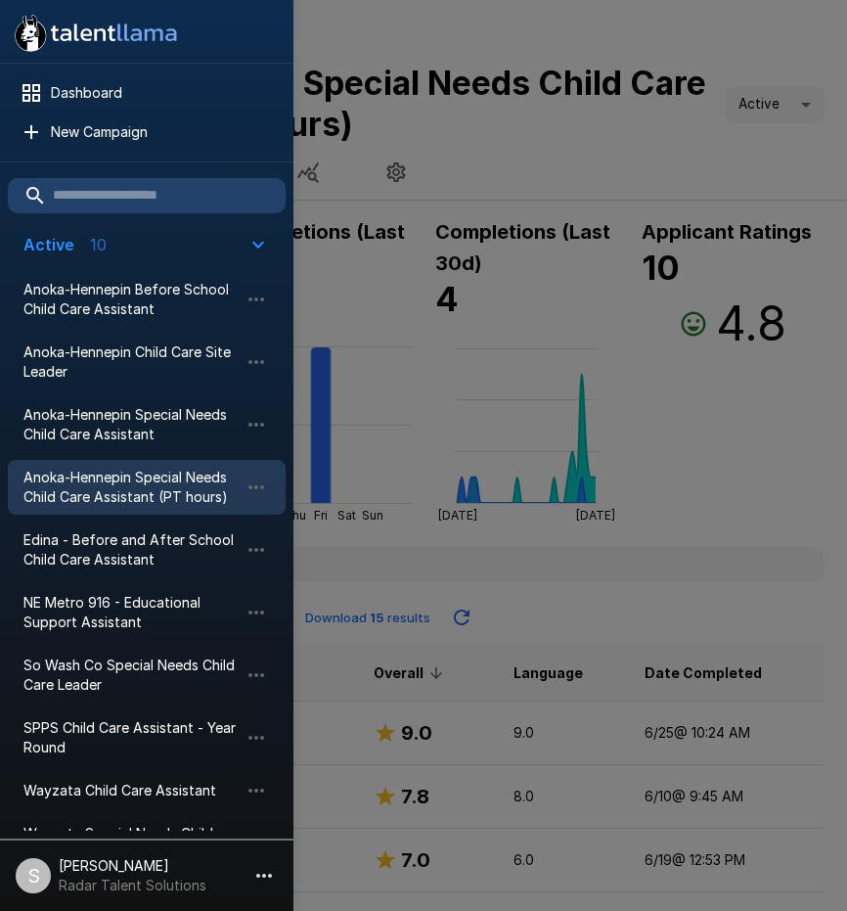
click at [725, 439] on div at bounding box center [423, 455] width 847 height 911
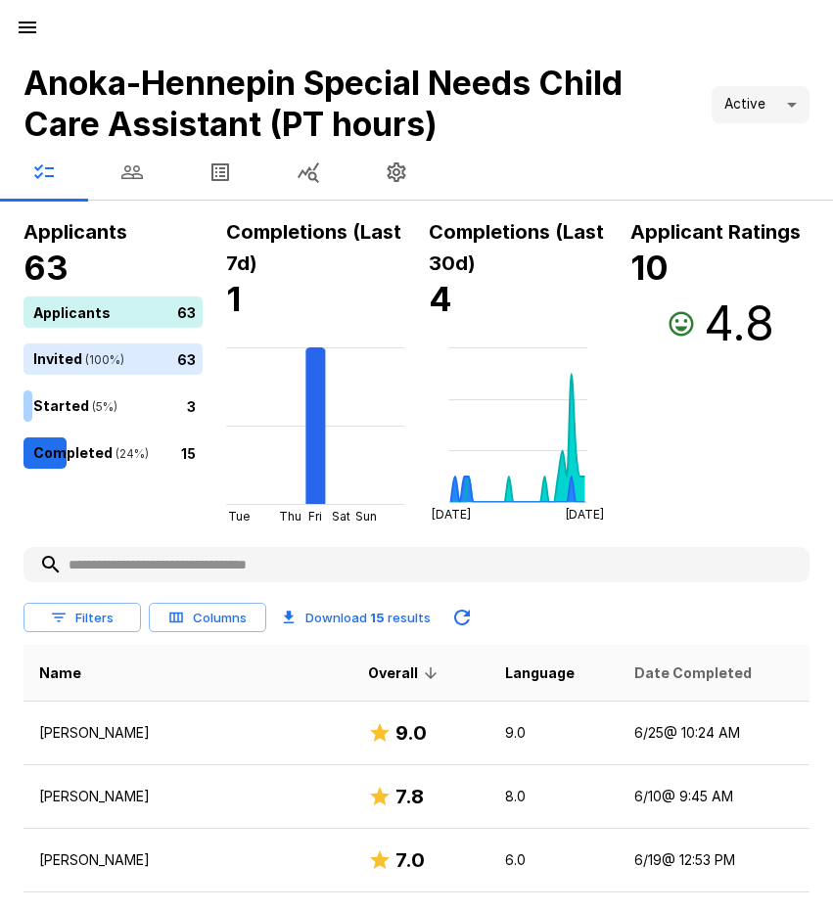
click at [667, 668] on span "Date Completed" at bounding box center [692, 672] width 117 height 23
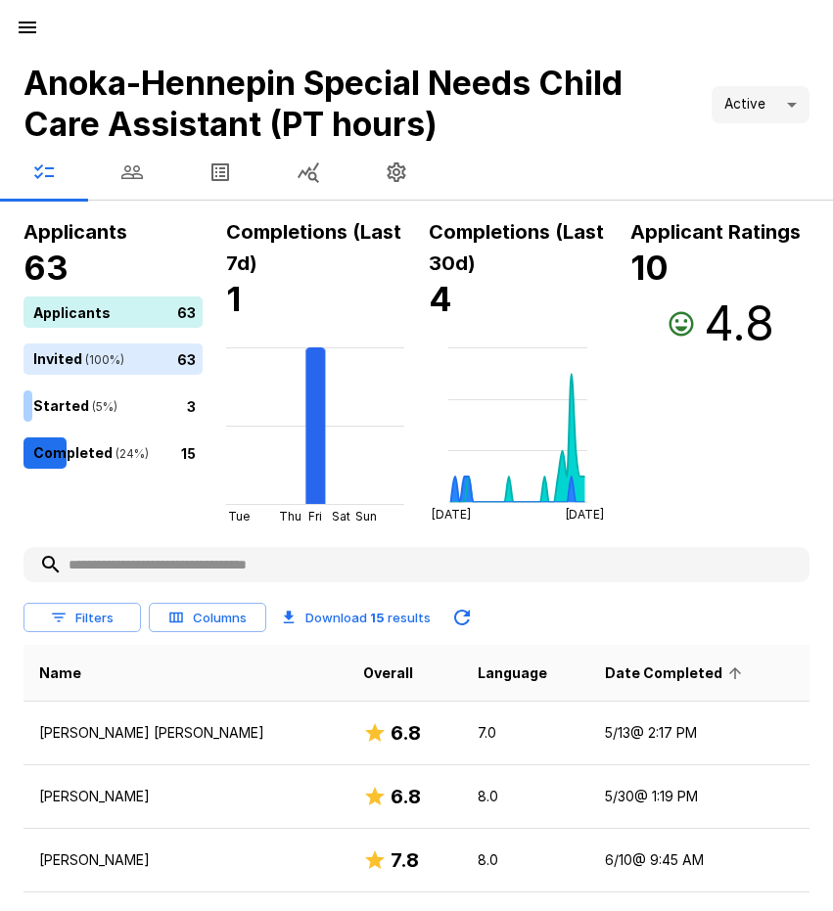
click at [663, 674] on span "Date Completed" at bounding box center [676, 672] width 143 height 23
click at [26, 30] on icon "button" at bounding box center [27, 27] width 23 height 23
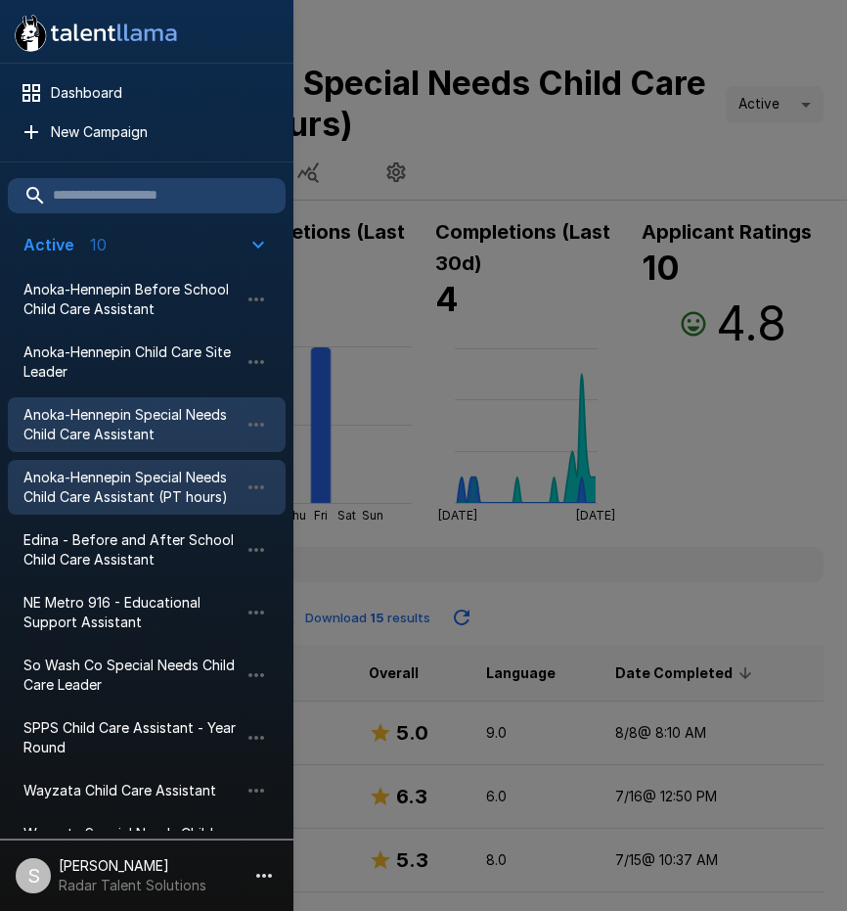
drag, startPoint x: 91, startPoint y: 429, endPoint x: 142, endPoint y: 425, distance: 51.1
click at [92, 429] on span "Anoka-Hennepin Special Needs Child Care Assistant" at bounding box center [130, 424] width 215 height 39
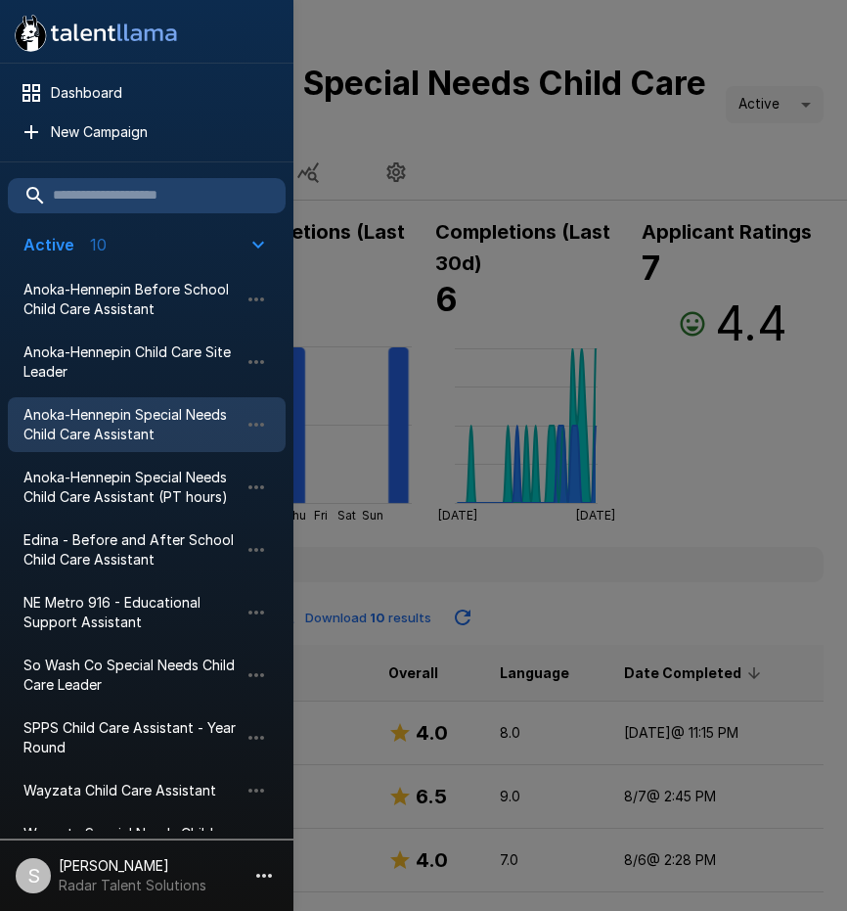
click at [690, 544] on div at bounding box center [423, 455] width 847 height 911
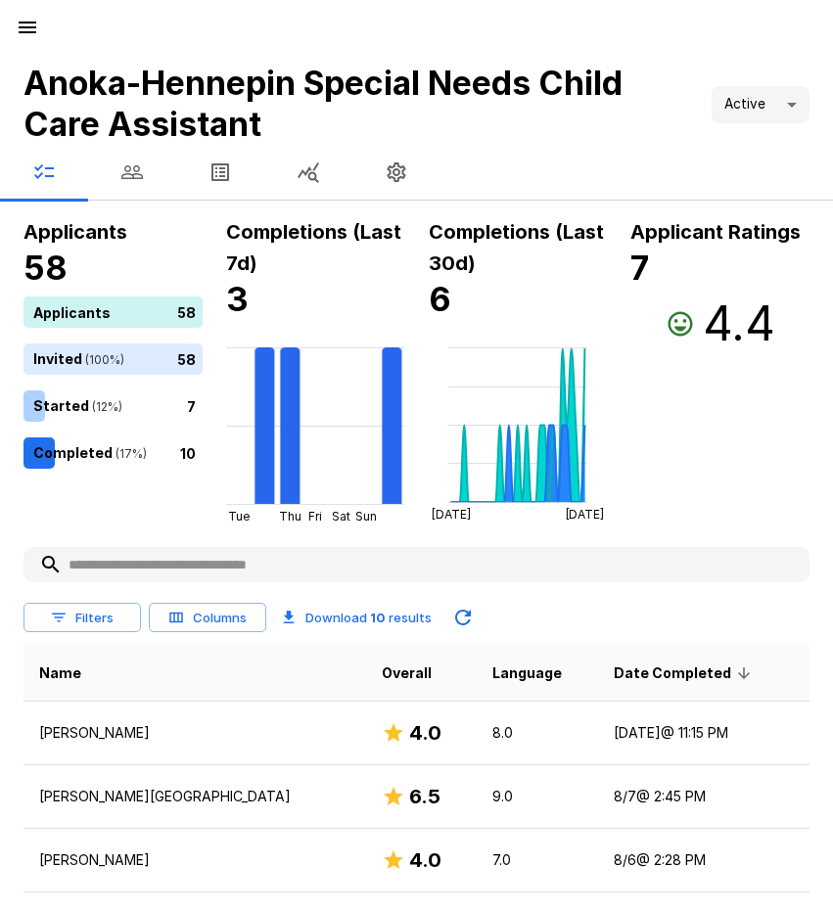
click at [30, 28] on icon "button" at bounding box center [28, 28] width 18 height 12
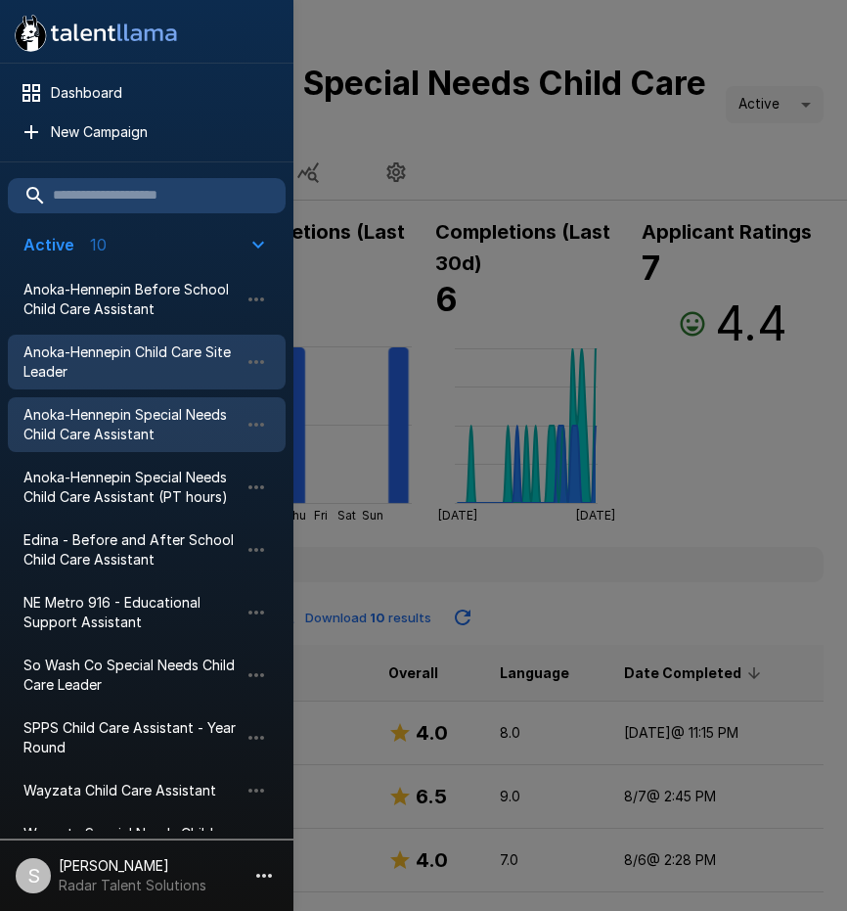
click at [112, 368] on span "Anoka-Hennepin Child Care Site Leader" at bounding box center [130, 361] width 215 height 39
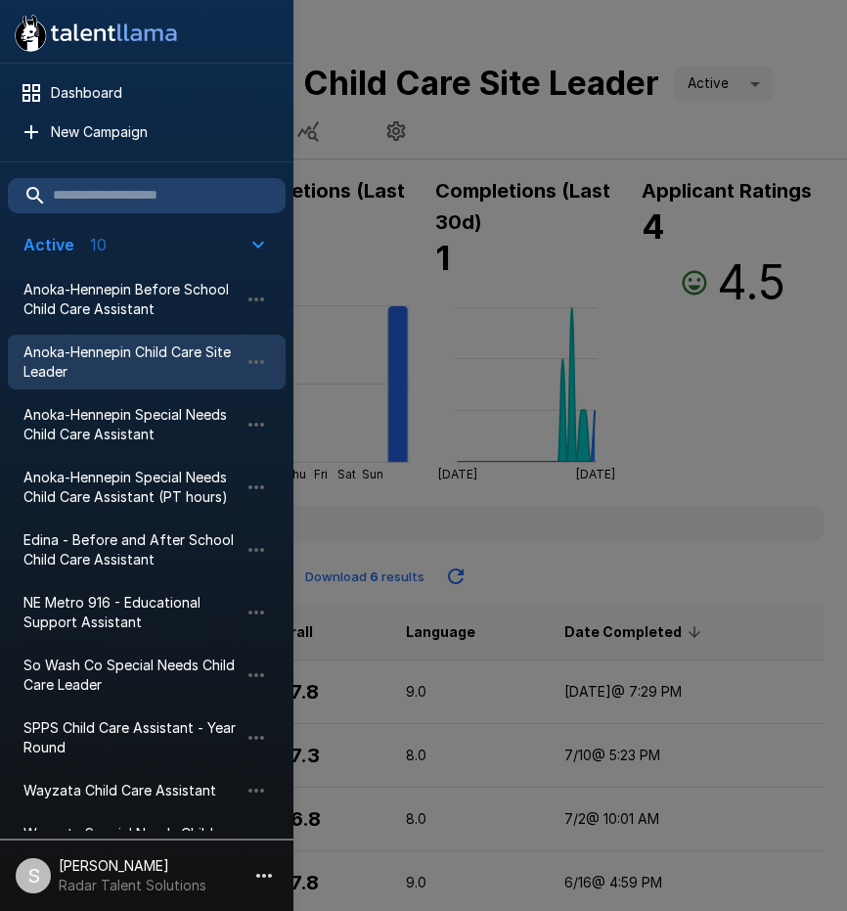
click at [719, 393] on div at bounding box center [423, 455] width 847 height 911
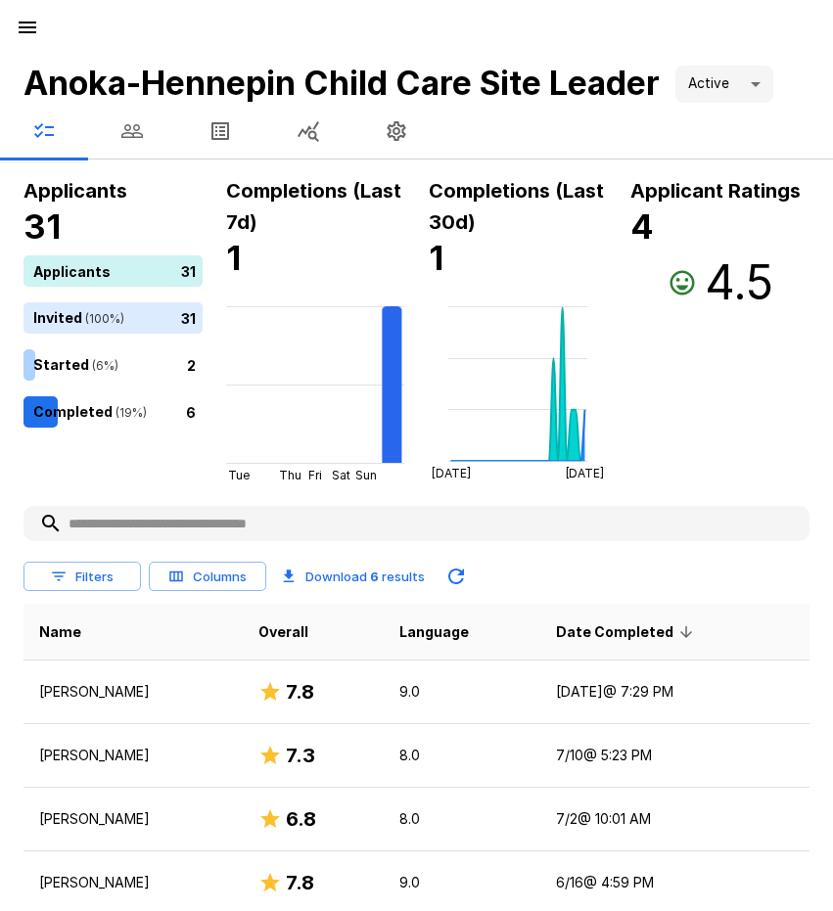
click at [23, 39] on button "button" at bounding box center [27, 27] width 39 height 39
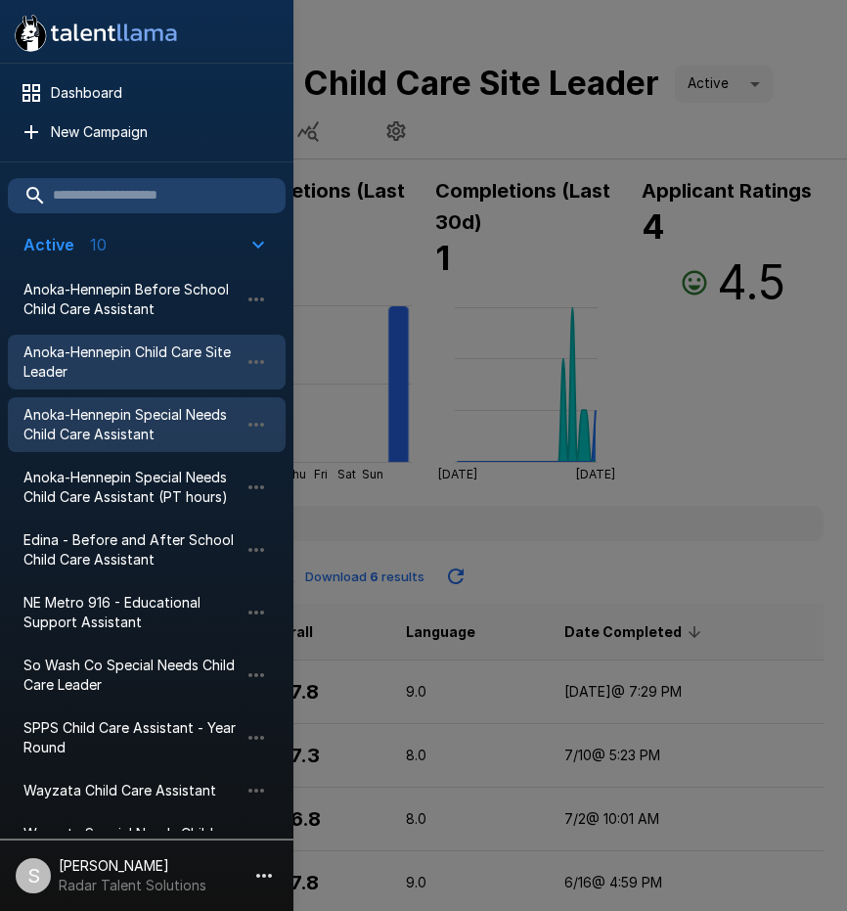
click at [111, 429] on span "Anoka-Hennepin Special Needs Child Care Assistant" at bounding box center [130, 424] width 215 height 39
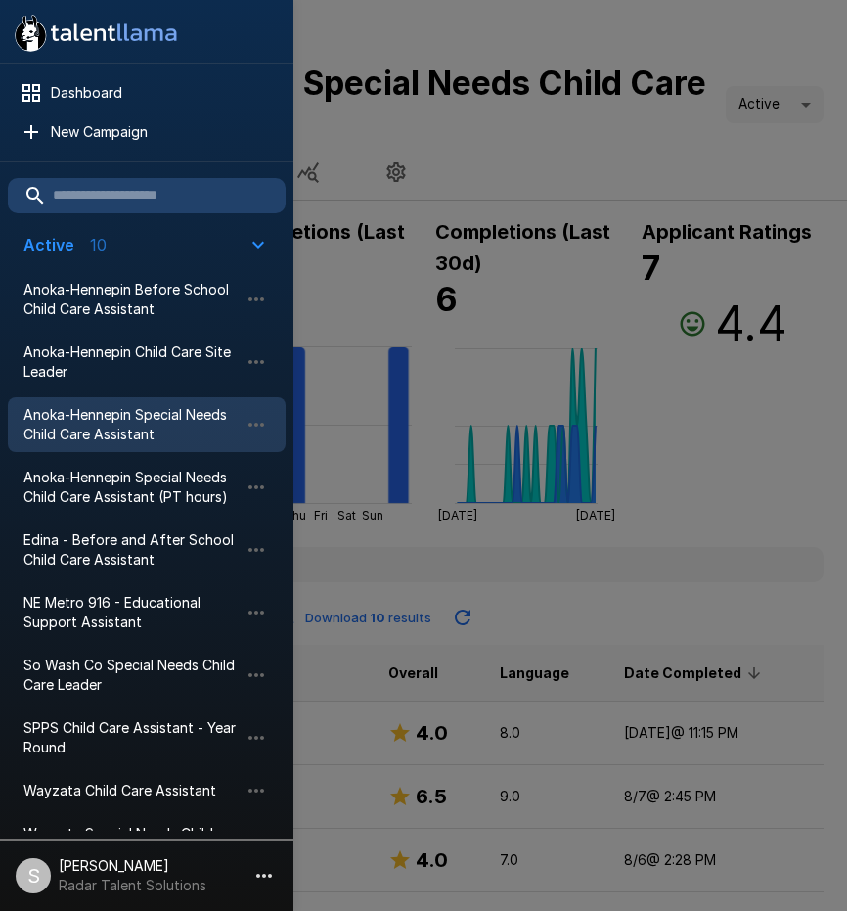
click at [668, 507] on div at bounding box center [423, 455] width 847 height 911
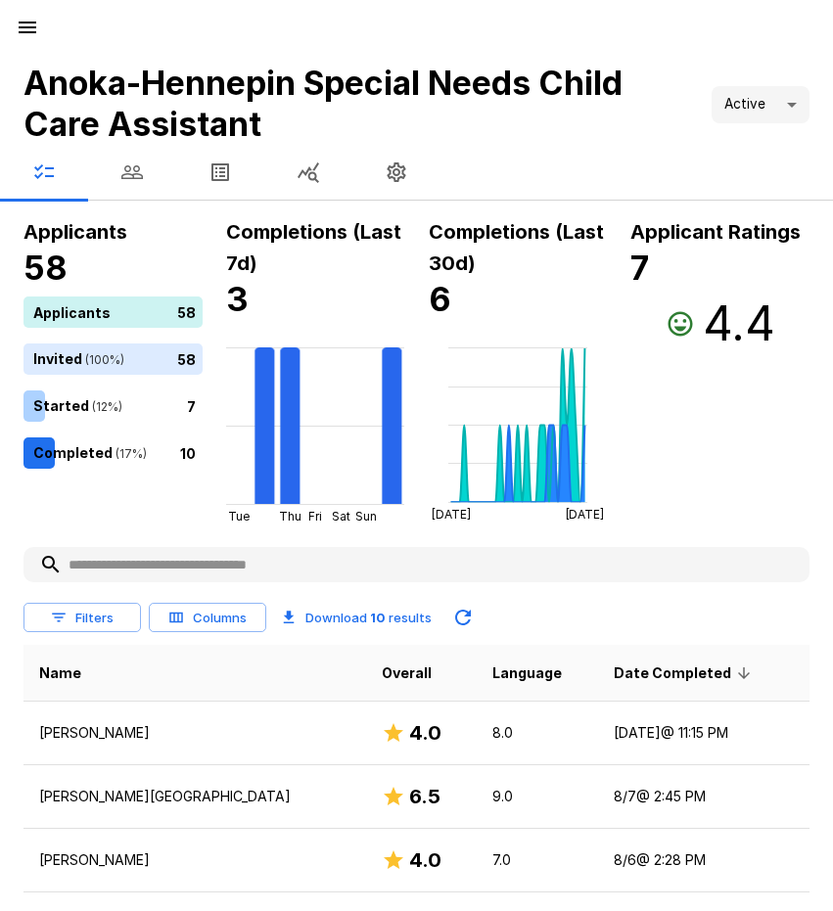
click at [38, 19] on button "button" at bounding box center [27, 27] width 39 height 39
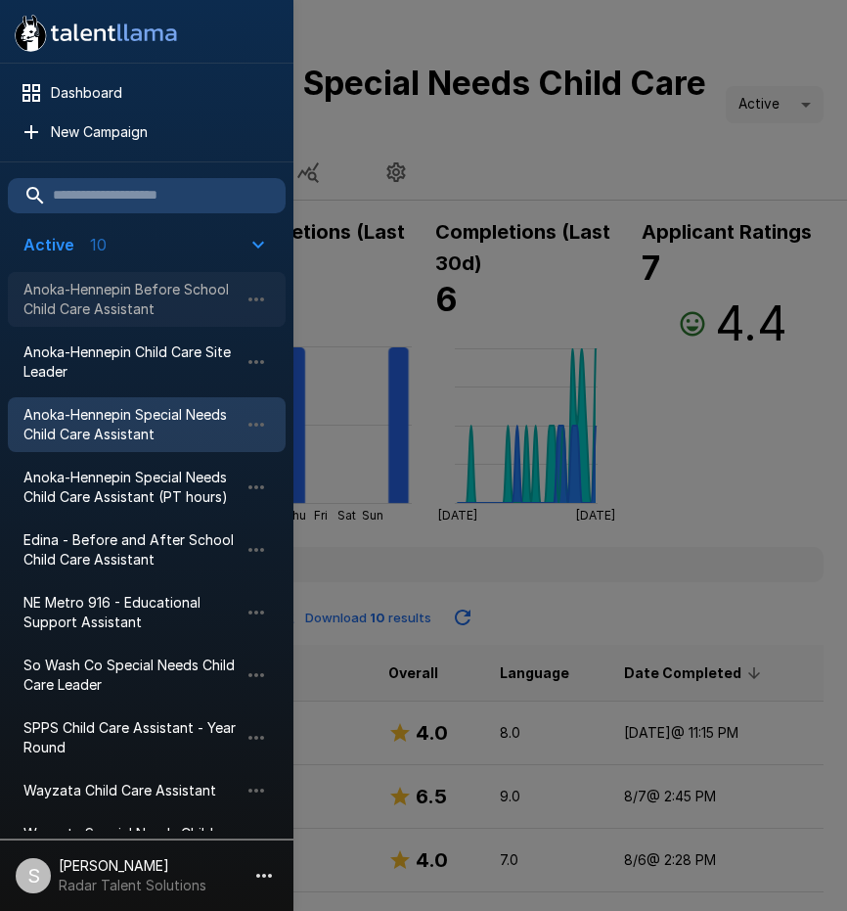
click at [90, 290] on span "Anoka-Hennepin Before School Child Care Assistant" at bounding box center [130, 299] width 215 height 39
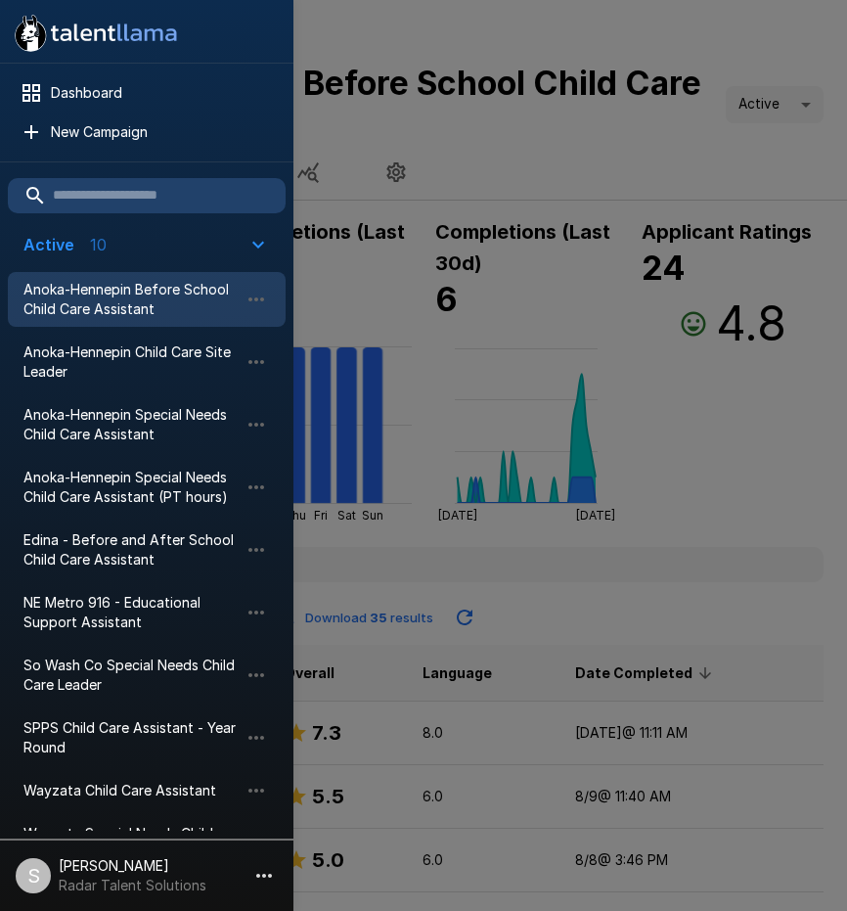
click at [663, 676] on div at bounding box center [423, 455] width 847 height 911
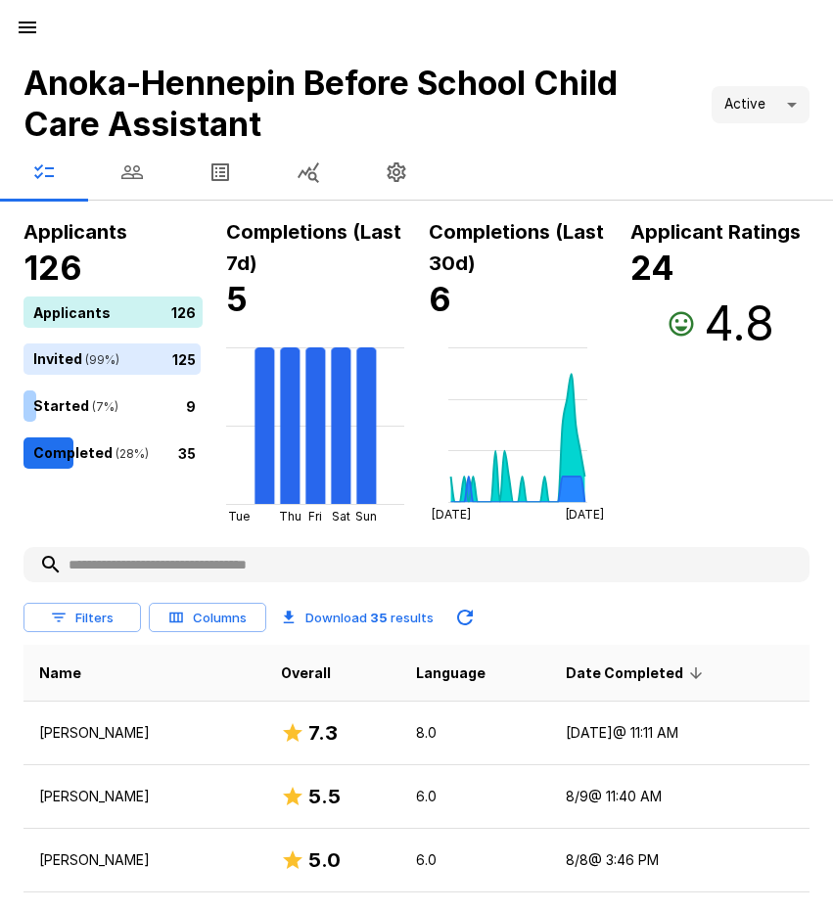
click at [28, 33] on icon "button" at bounding box center [28, 28] width 18 height 12
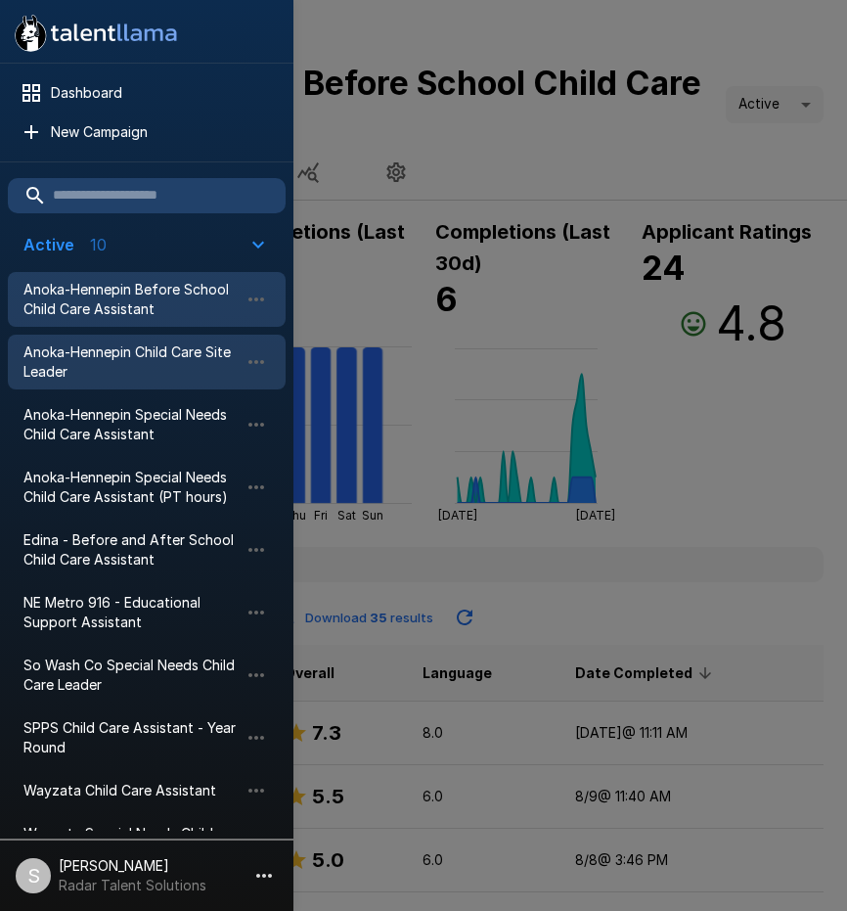
click at [98, 360] on span "Anoka-Hennepin Child Care Site Leader" at bounding box center [130, 361] width 215 height 39
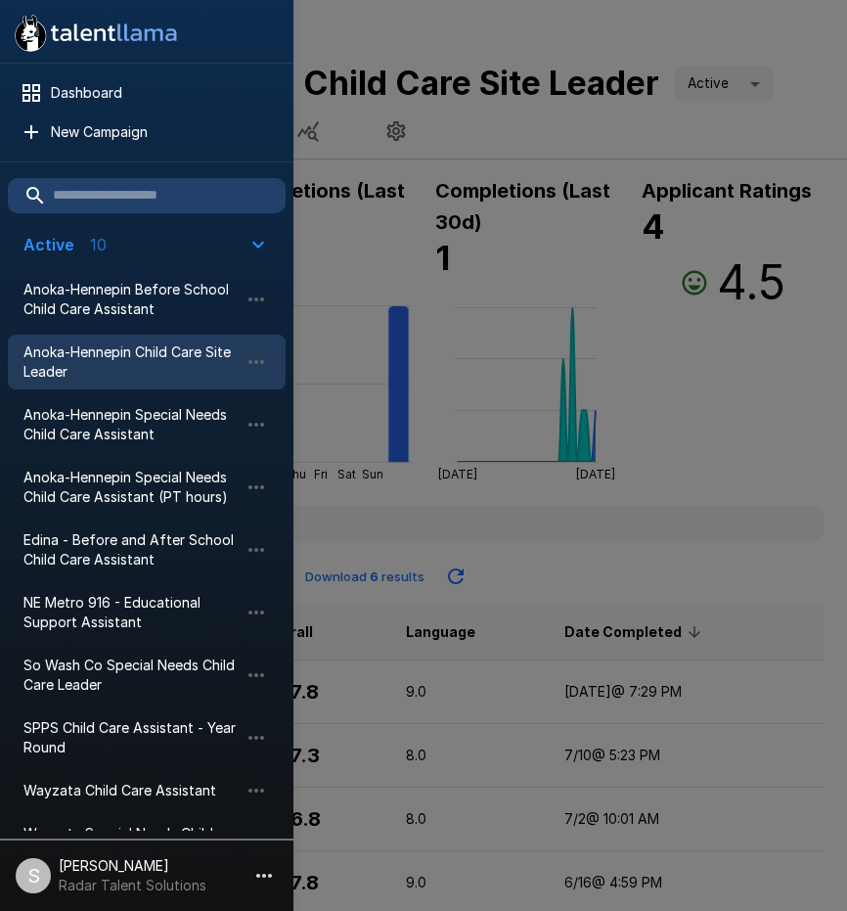
click at [379, 295] on div at bounding box center [423, 455] width 847 height 911
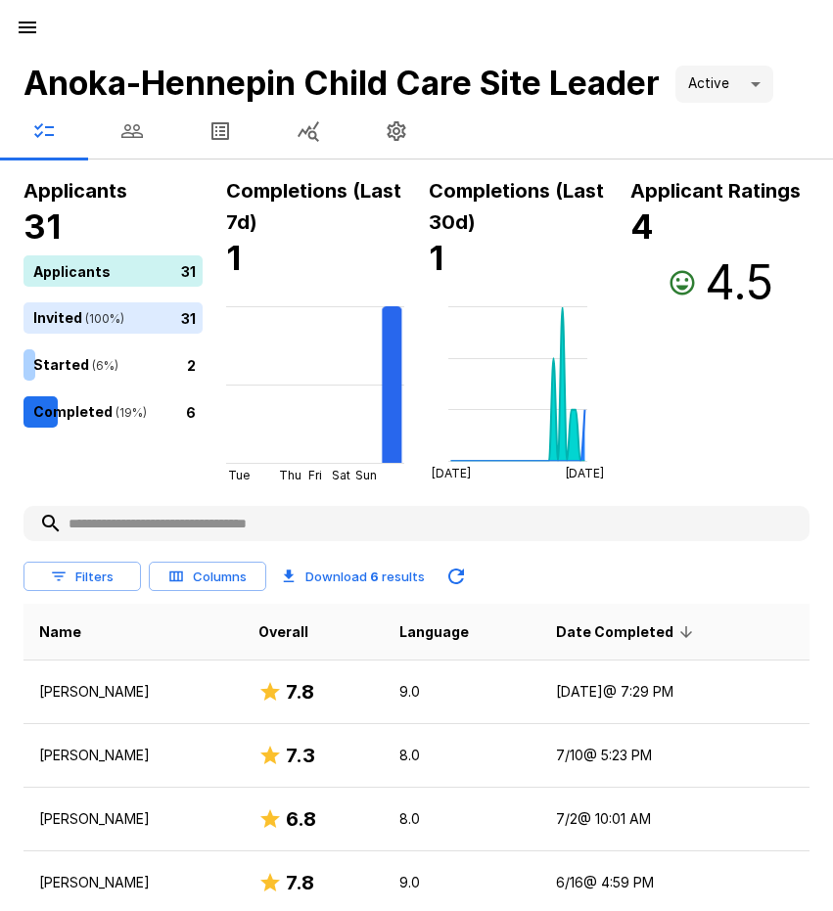
click at [138, 122] on icon "button" at bounding box center [131, 130] width 23 height 23
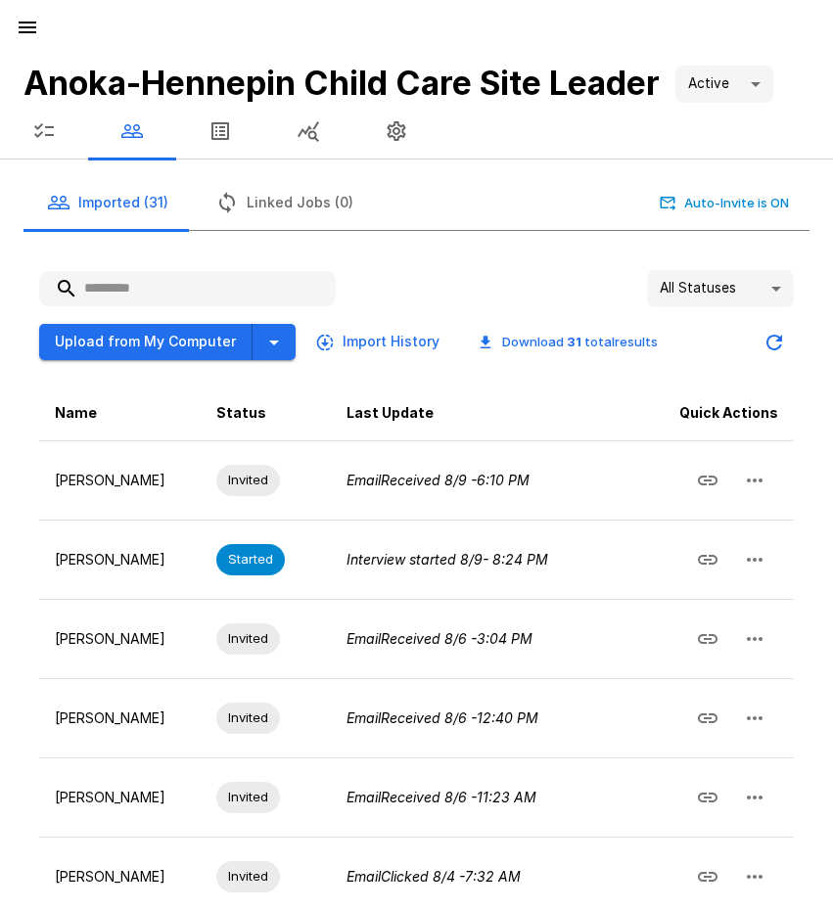
click at [129, 299] on input "text" at bounding box center [187, 288] width 296 height 35
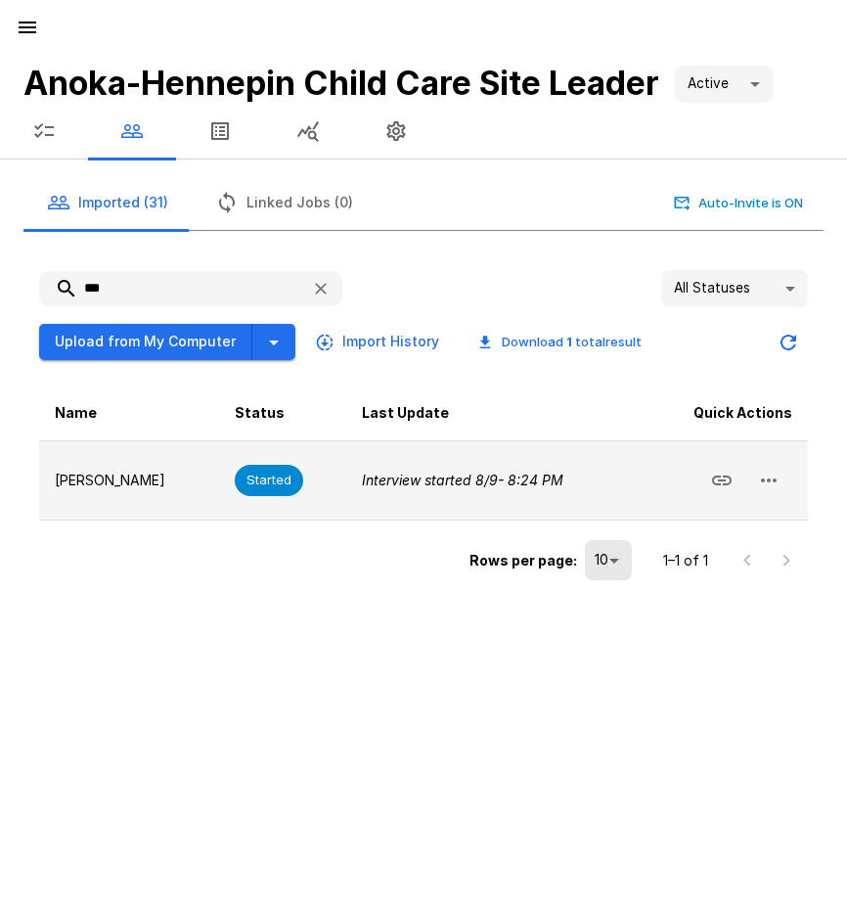
type input "***"
click at [780, 485] on icon "button" at bounding box center [768, 480] width 23 height 23
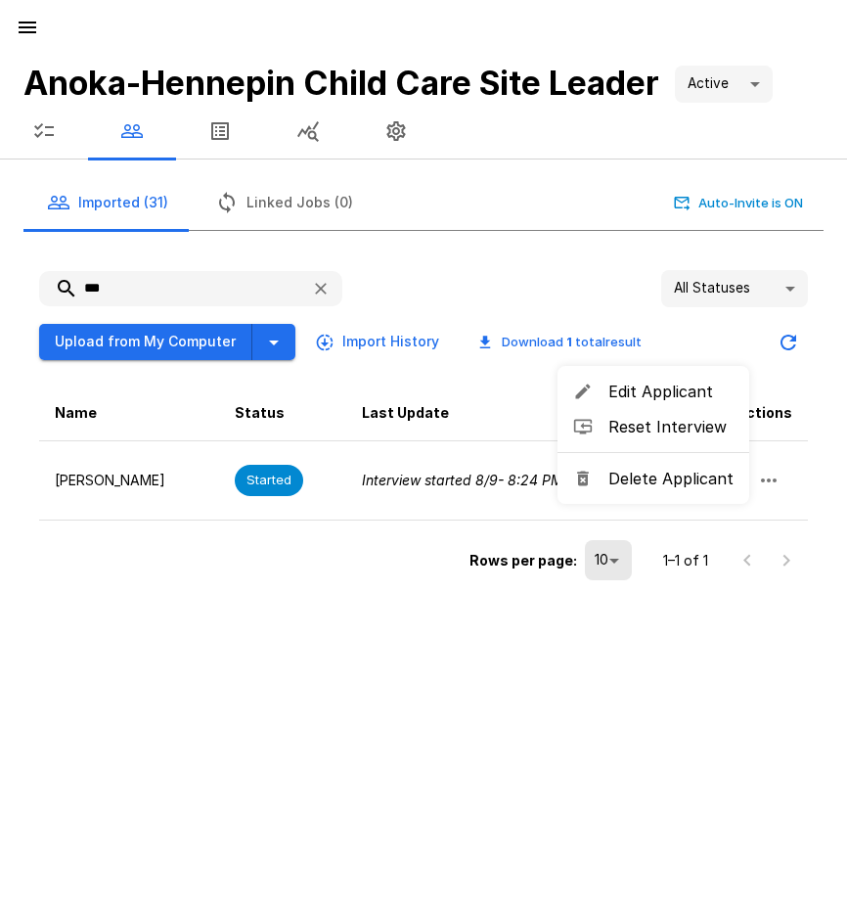
click at [659, 476] on span "Delete Applicant" at bounding box center [671, 478] width 125 height 23
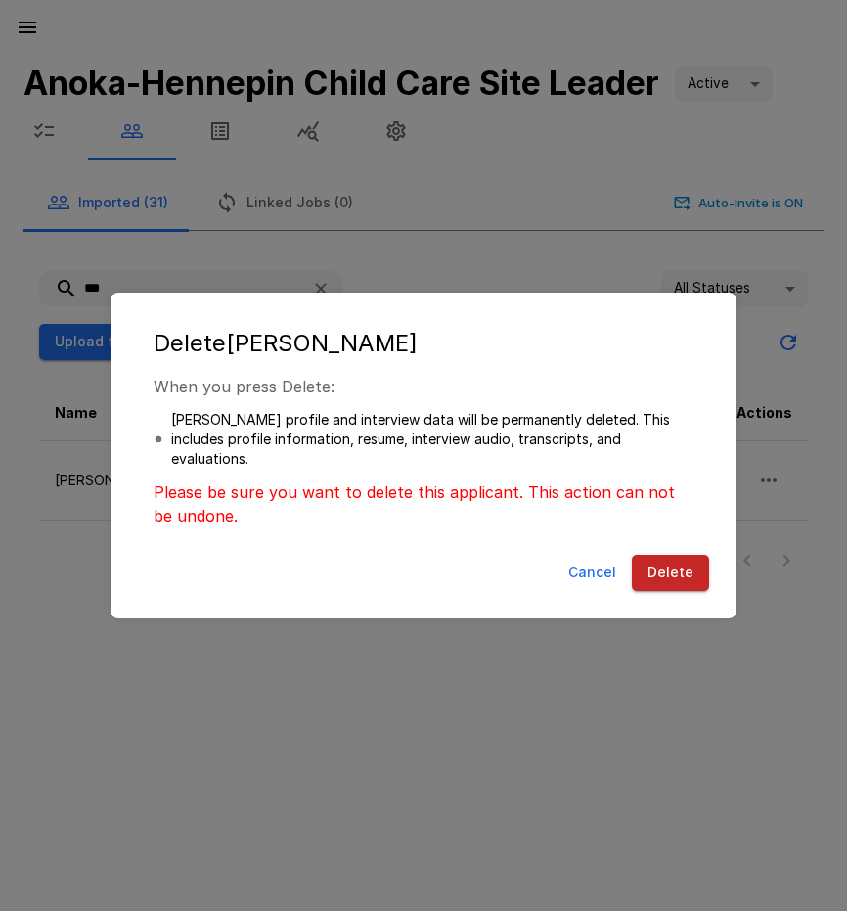
drag, startPoint x: 669, startPoint y: 557, endPoint x: 670, endPoint y: 573, distance: 16.7
click at [670, 569] on button "Delete" at bounding box center [670, 573] width 77 height 36
